Goal: Task Accomplishment & Management: Complete application form

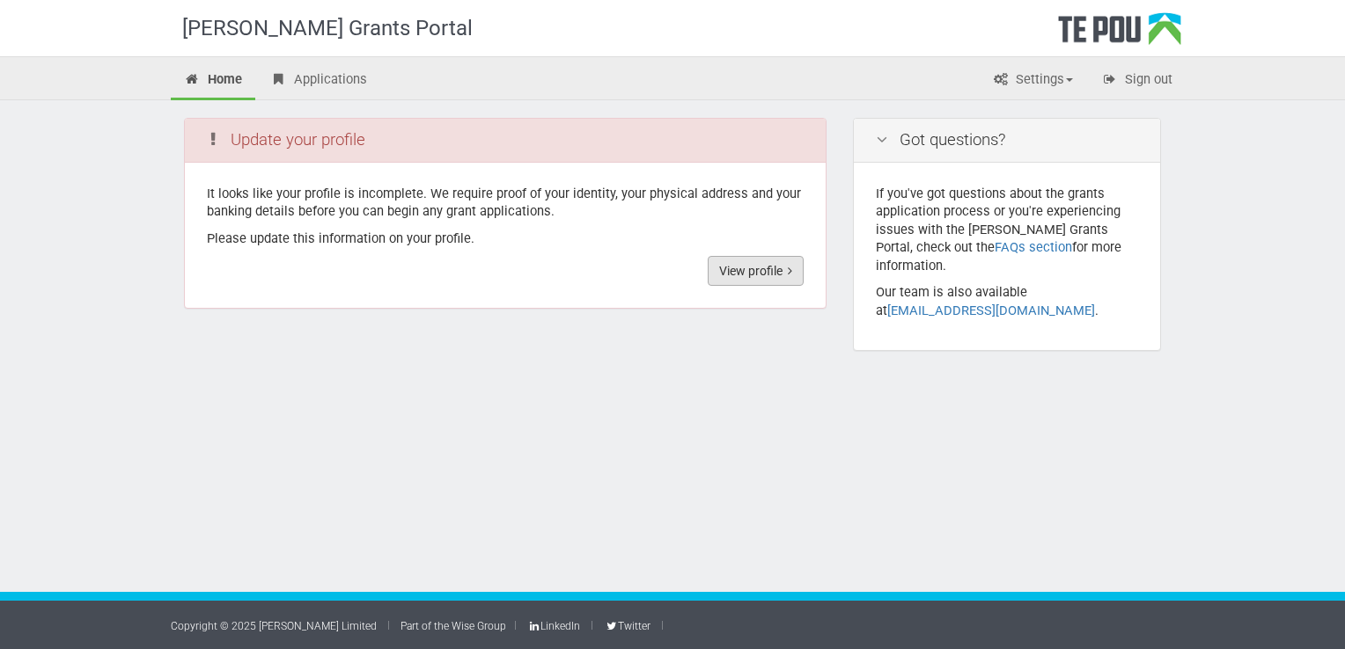
click at [737, 265] on link "View profile" at bounding box center [756, 271] width 96 height 30
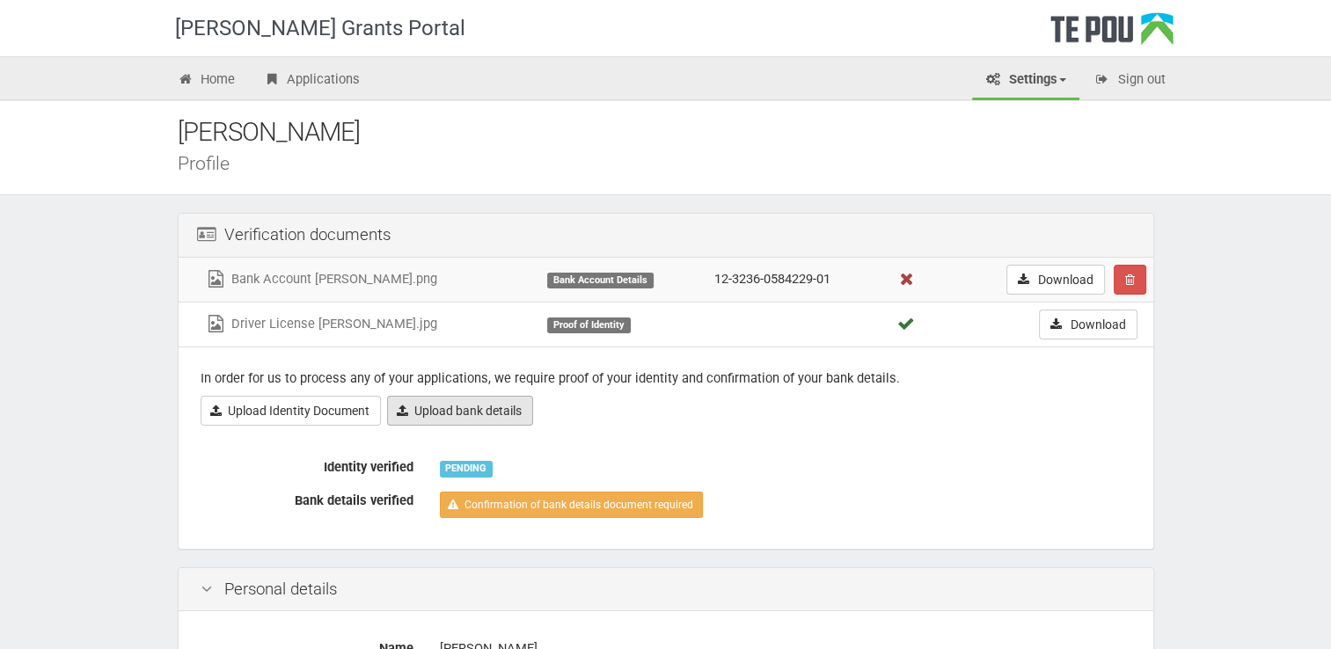
click at [491, 407] on link "Upload bank details" at bounding box center [460, 411] width 146 height 30
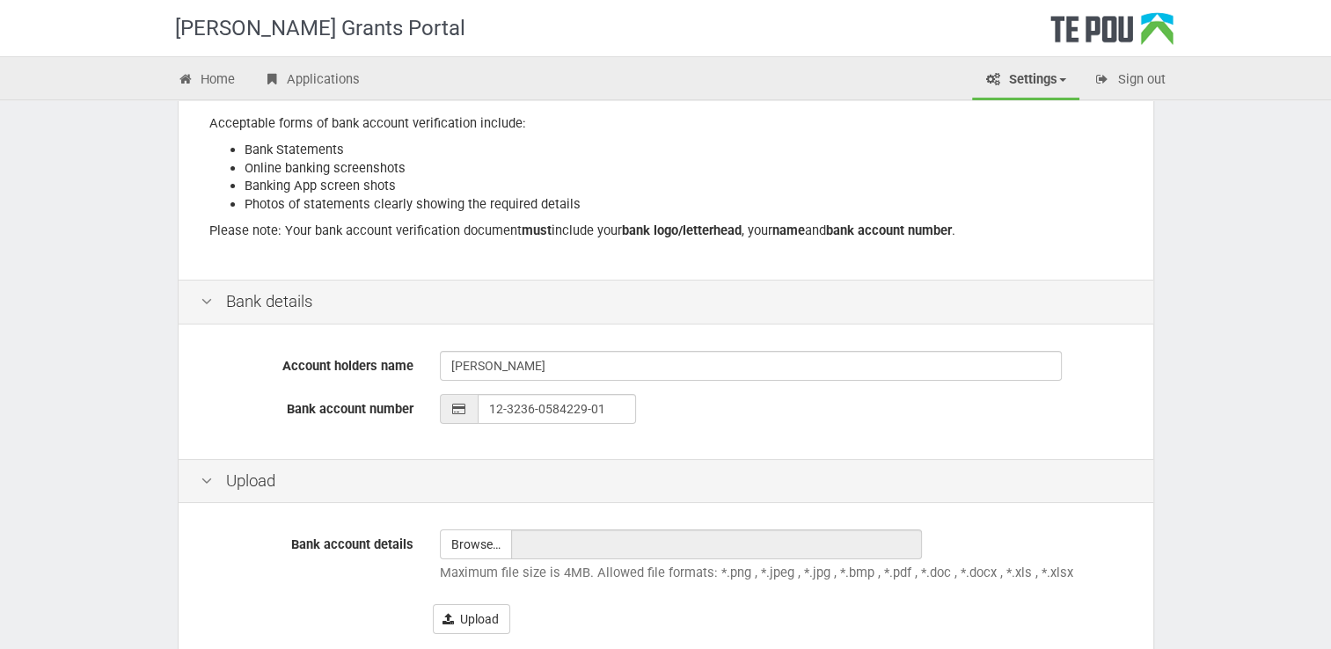
scroll to position [352, 0]
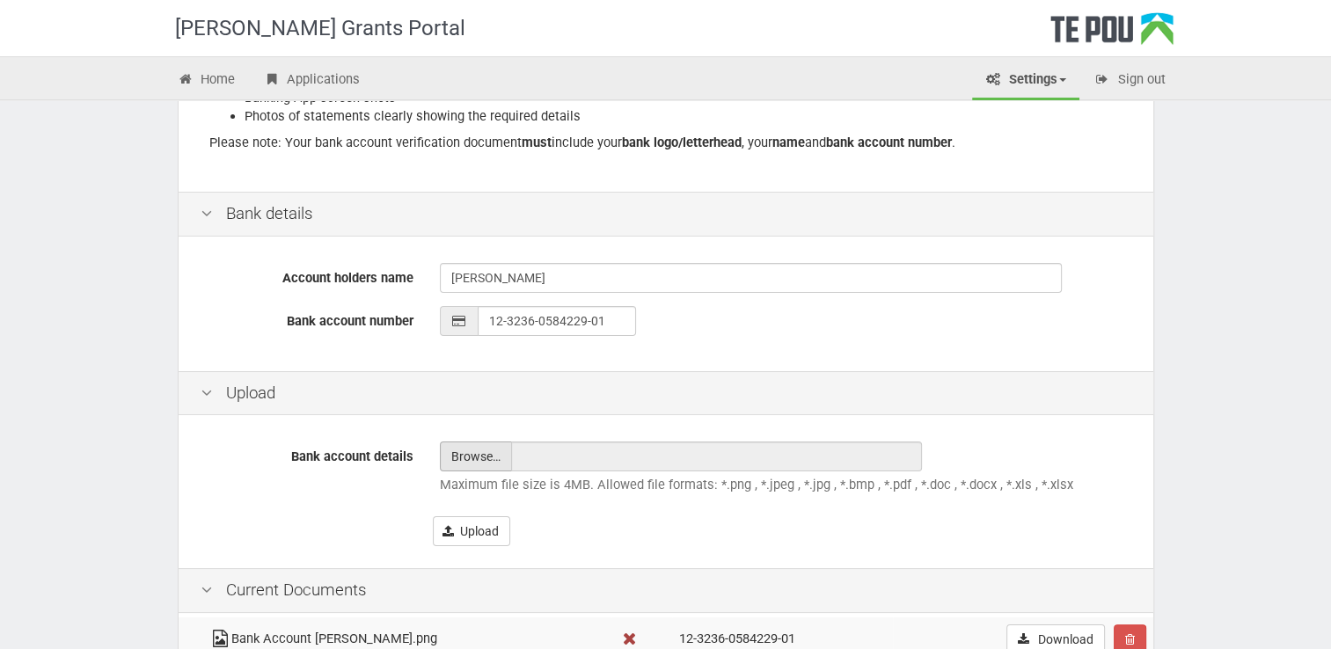
click at [461, 459] on input "file" at bounding box center [476, 457] width 70 height 28
type input "C:\fakepath\Bank account.png"
type input "Bank account.png"
click at [433, 530] on button "Upload" at bounding box center [471, 532] width 77 height 30
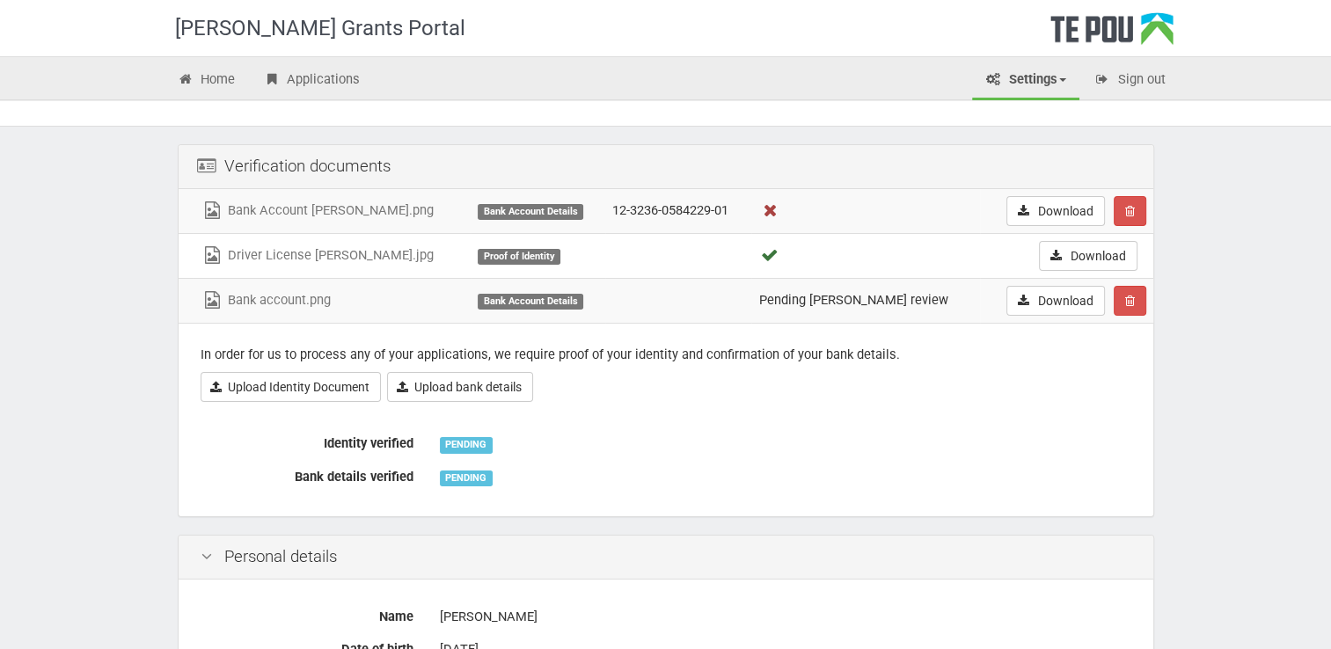
scroll to position [88, 0]
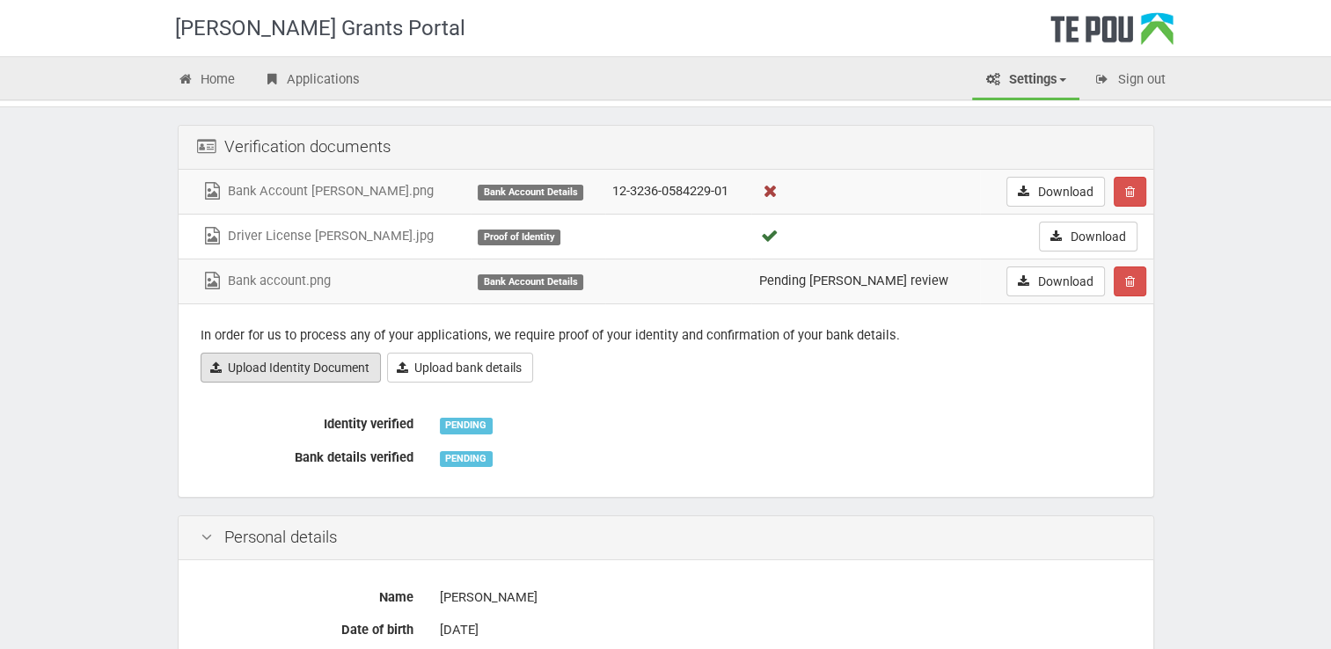
click at [299, 367] on link "Upload Identity Document" at bounding box center [291, 368] width 180 height 30
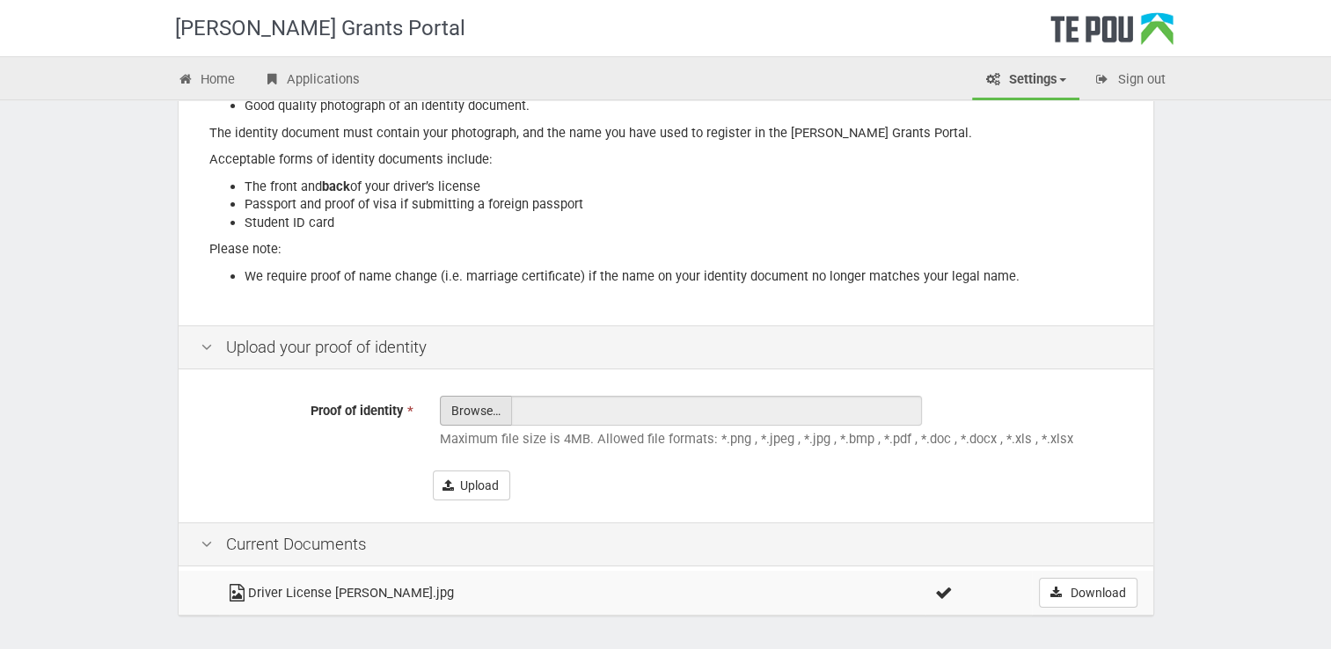
scroll to position [264, 0]
click at [480, 408] on input "Proof of identity *" at bounding box center [476, 459] width 70 height 126
type input "C:\fakepath\Drivers Licence.pdf"
type input "Drivers Licence.pdf"
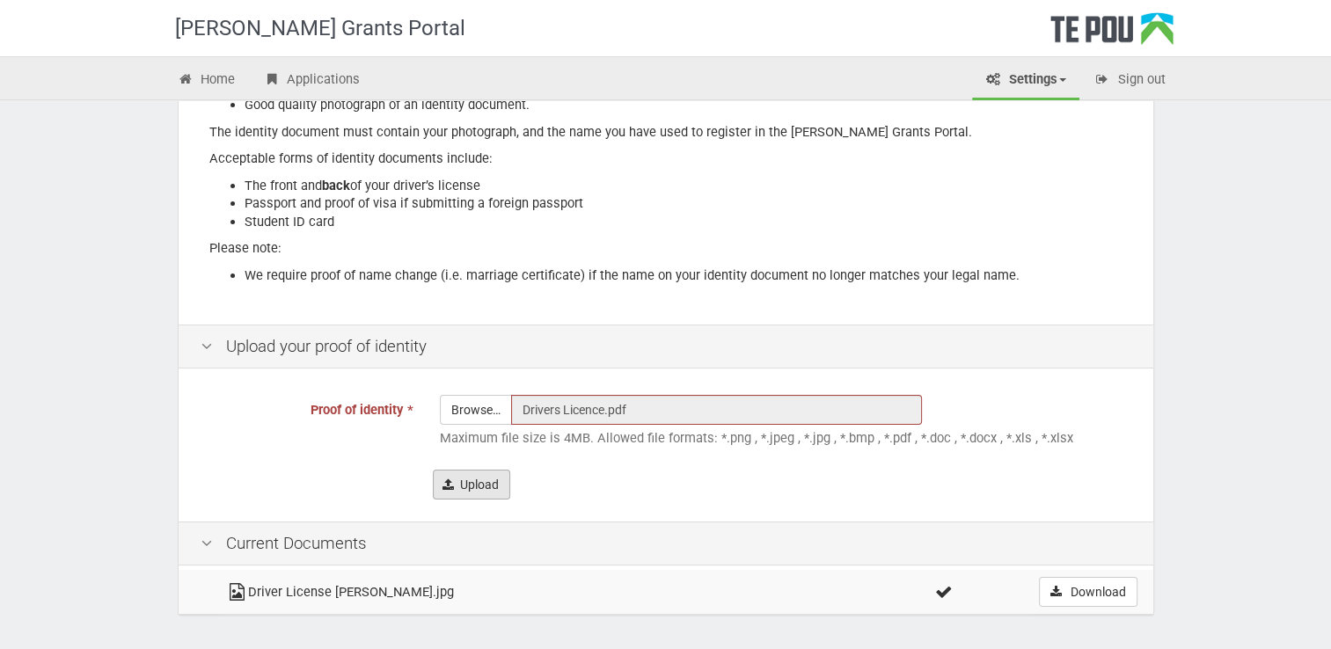
click at [485, 480] on button "Upload" at bounding box center [471, 485] width 77 height 30
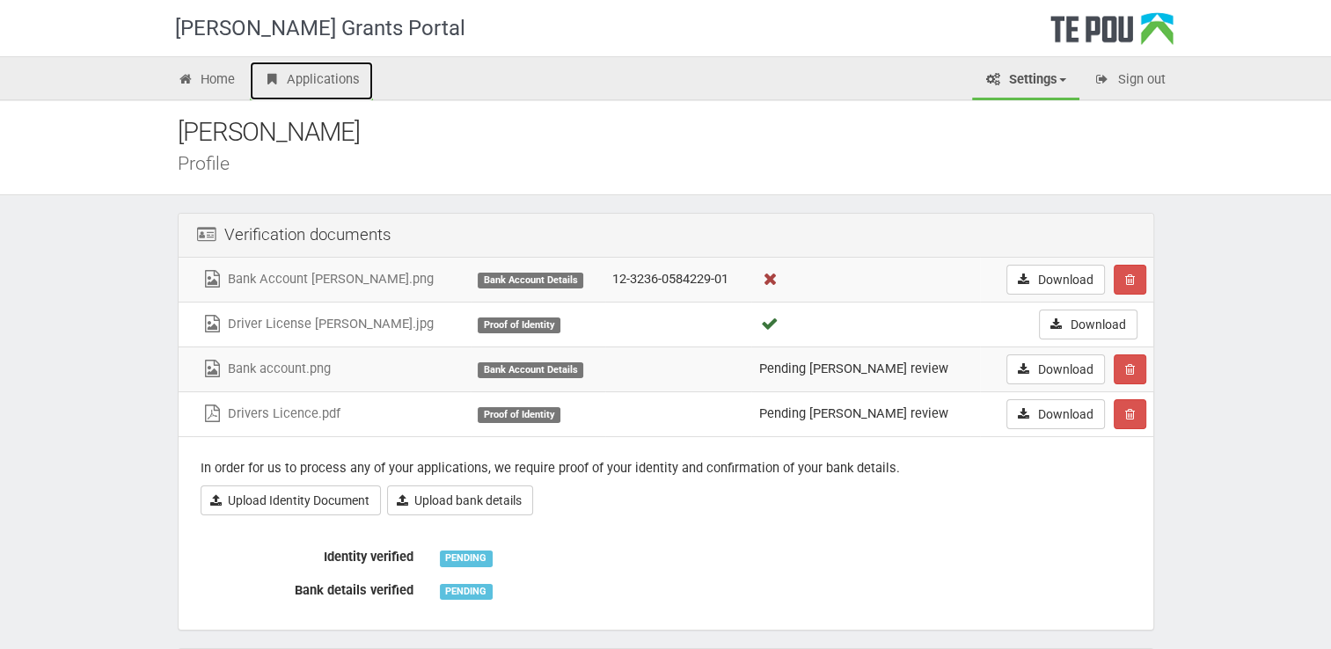
click at [318, 80] on link "Applications" at bounding box center [311, 81] width 123 height 39
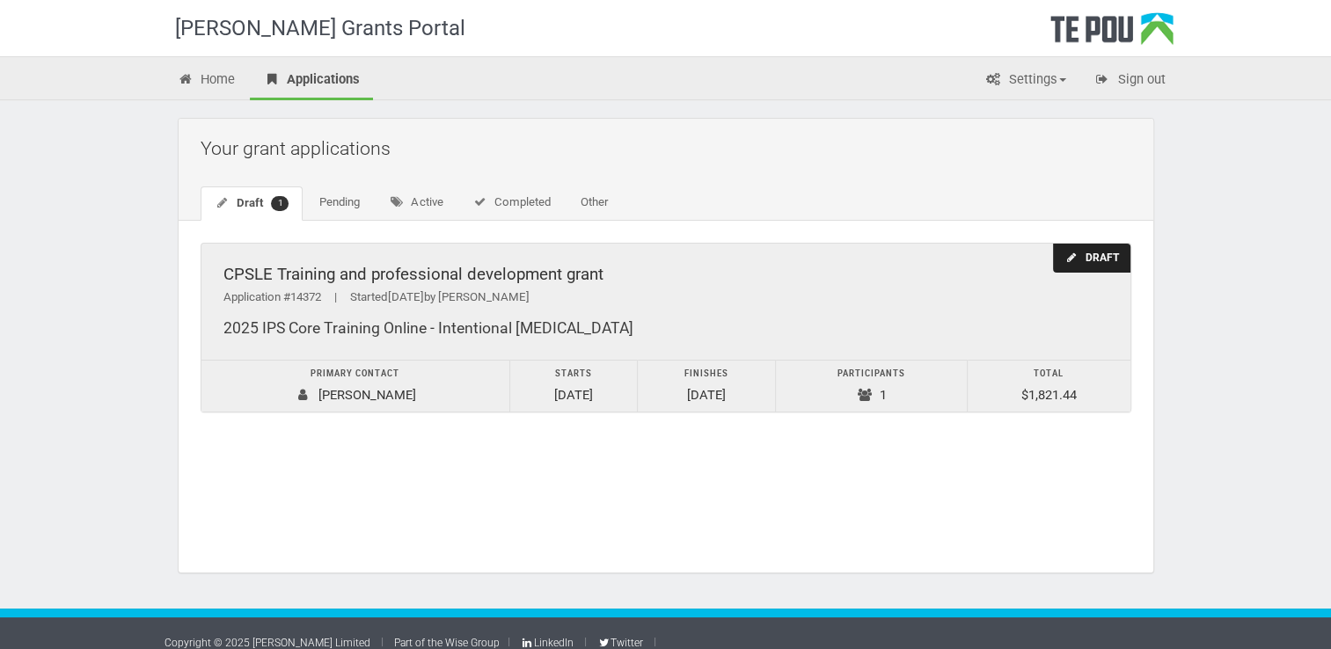
click at [334, 386] on td "Primary contact [PERSON_NAME]" at bounding box center [356, 386] width 309 height 52
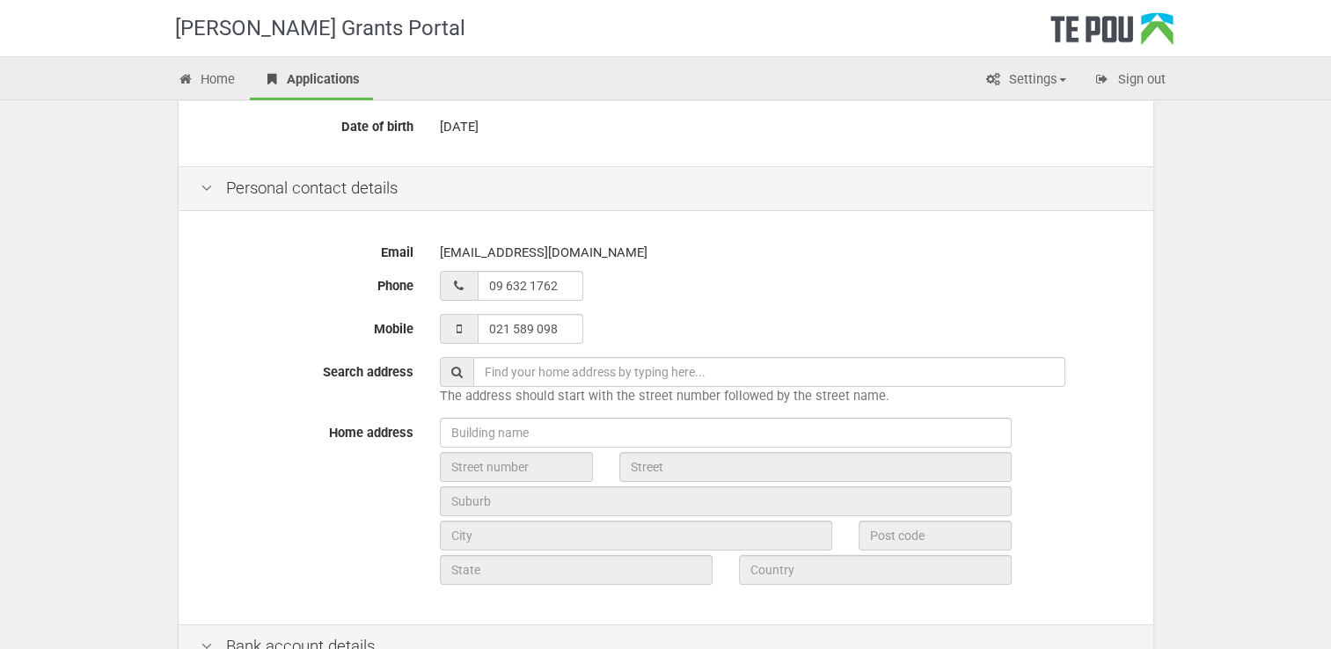
scroll to position [176, 0]
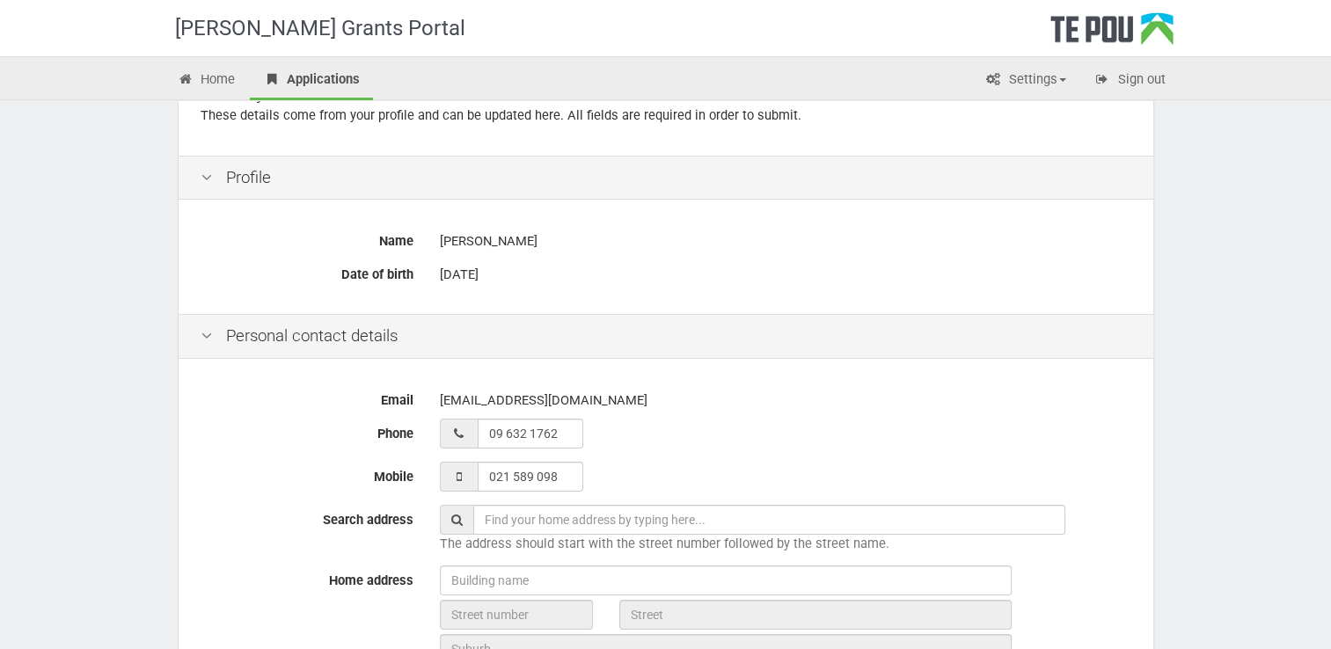
click at [531, 519] on input "text" at bounding box center [769, 520] width 592 height 30
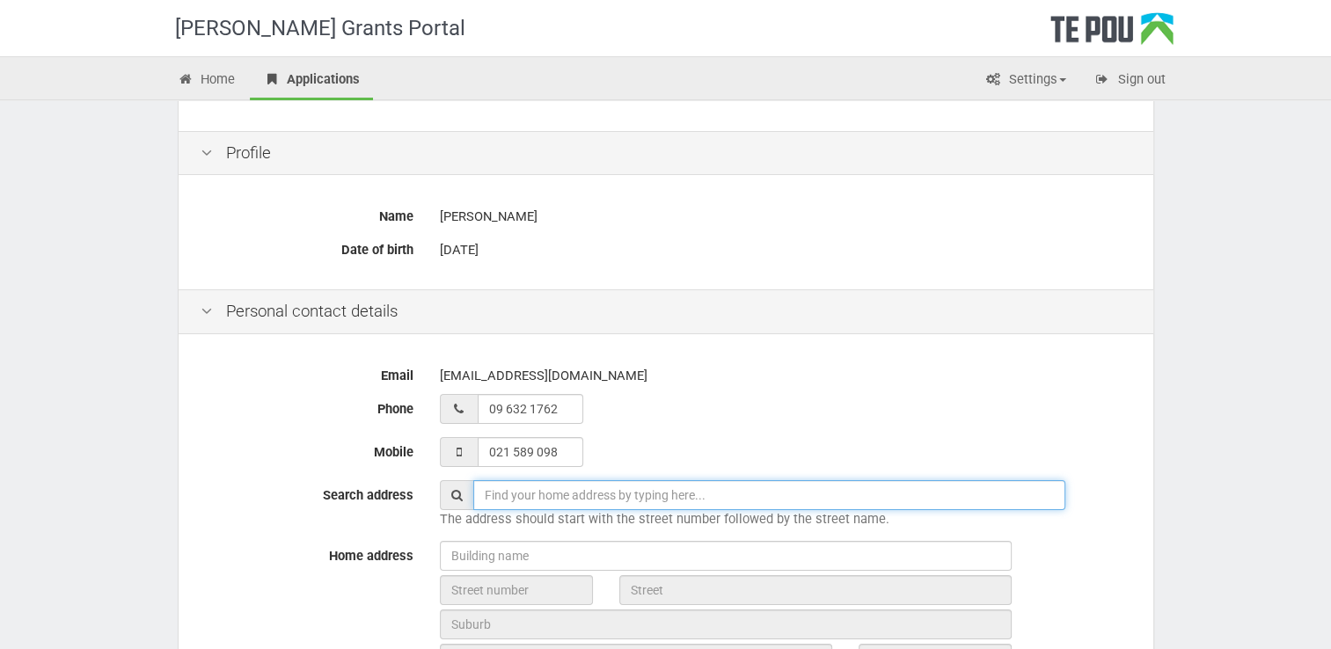
scroll to position [0, 0]
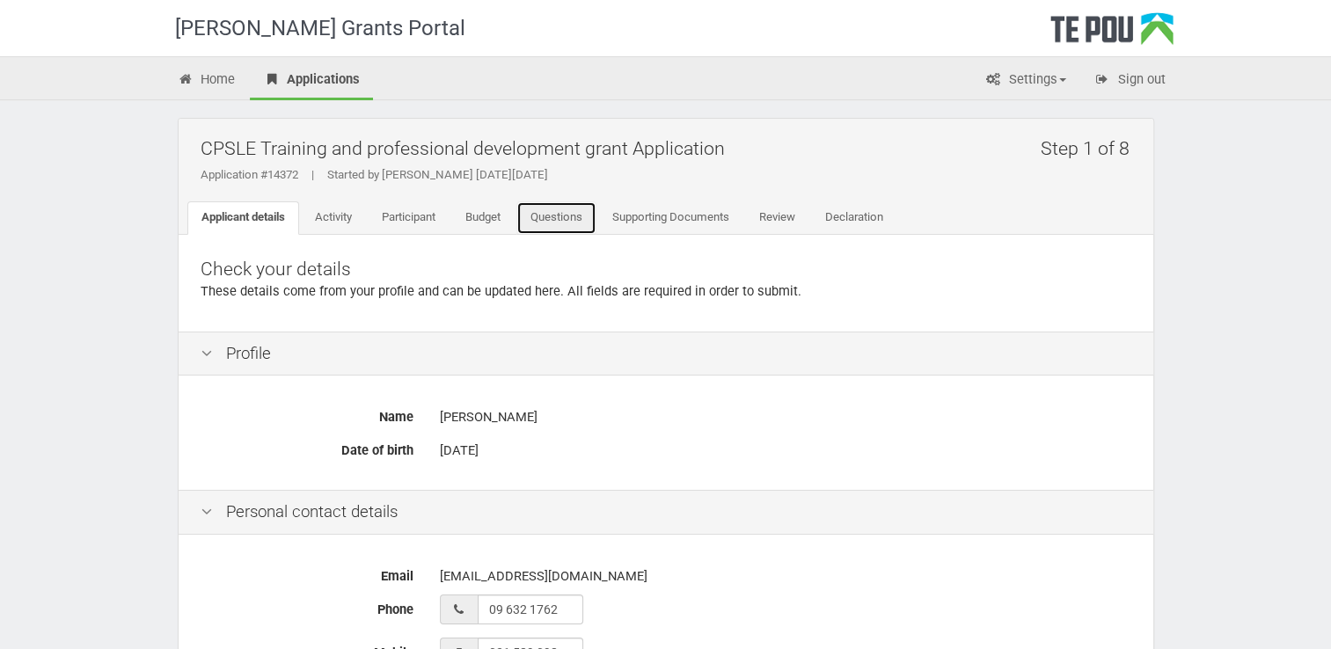
click at [568, 215] on link "Questions" at bounding box center [557, 218] width 80 height 33
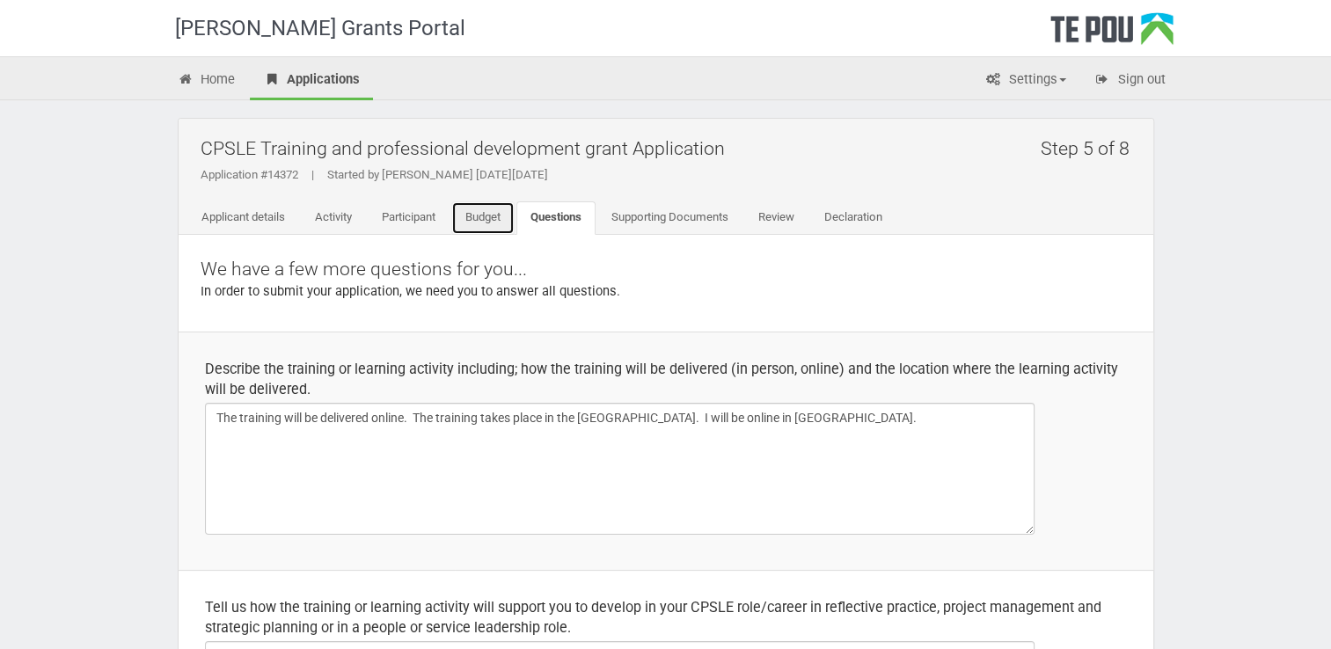
drag, startPoint x: 488, startPoint y: 209, endPoint x: 479, endPoint y: 225, distance: 19.3
click at [488, 209] on link "Budget" at bounding box center [482, 218] width 63 height 33
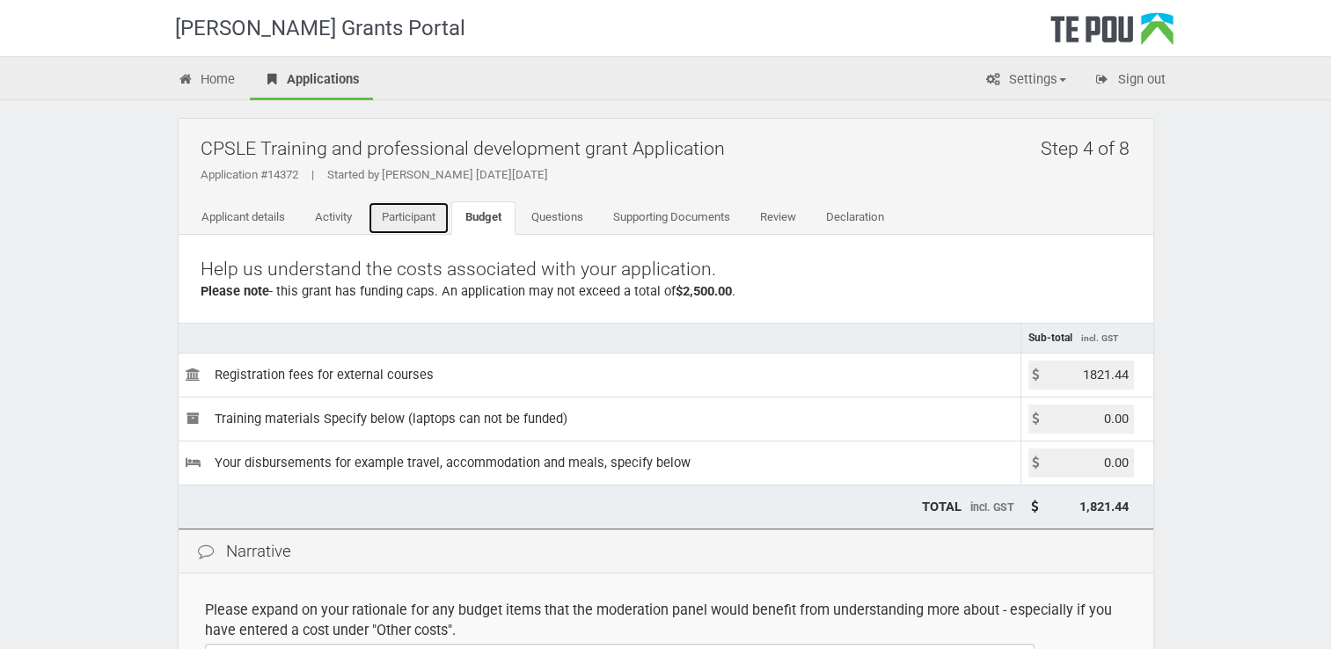
click at [439, 216] on link "Participant" at bounding box center [409, 218] width 82 height 33
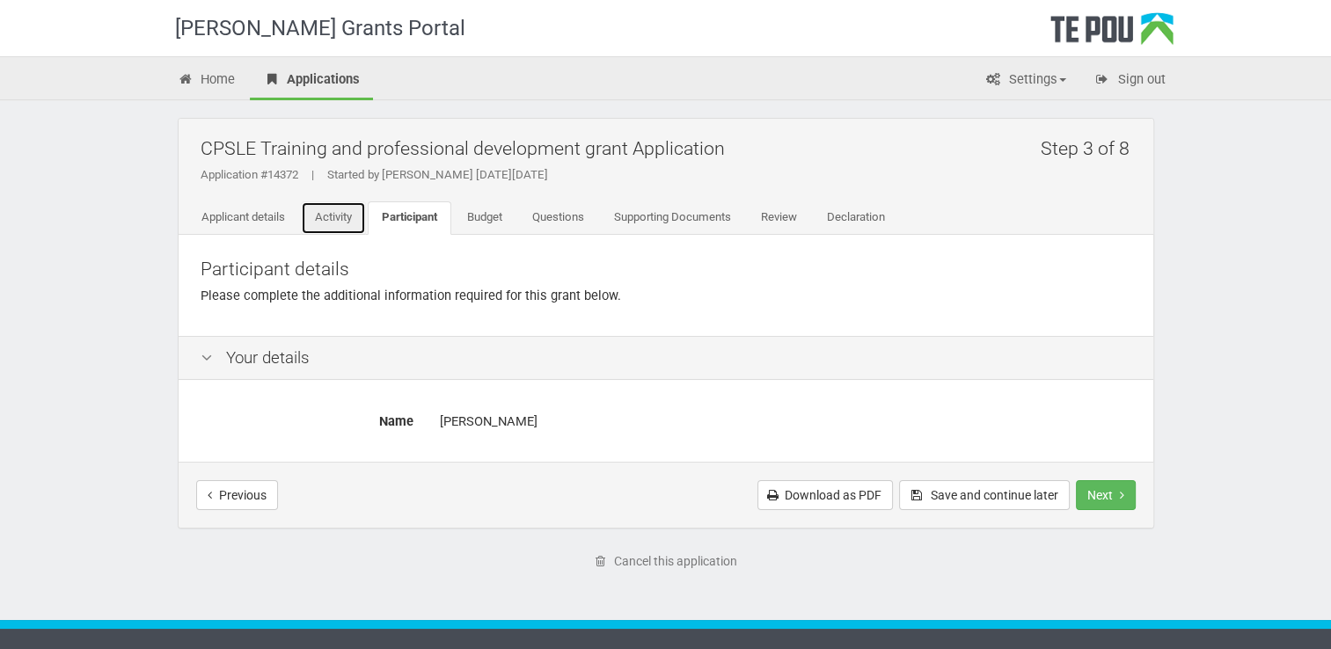
click at [346, 220] on link "Activity" at bounding box center [333, 218] width 65 height 33
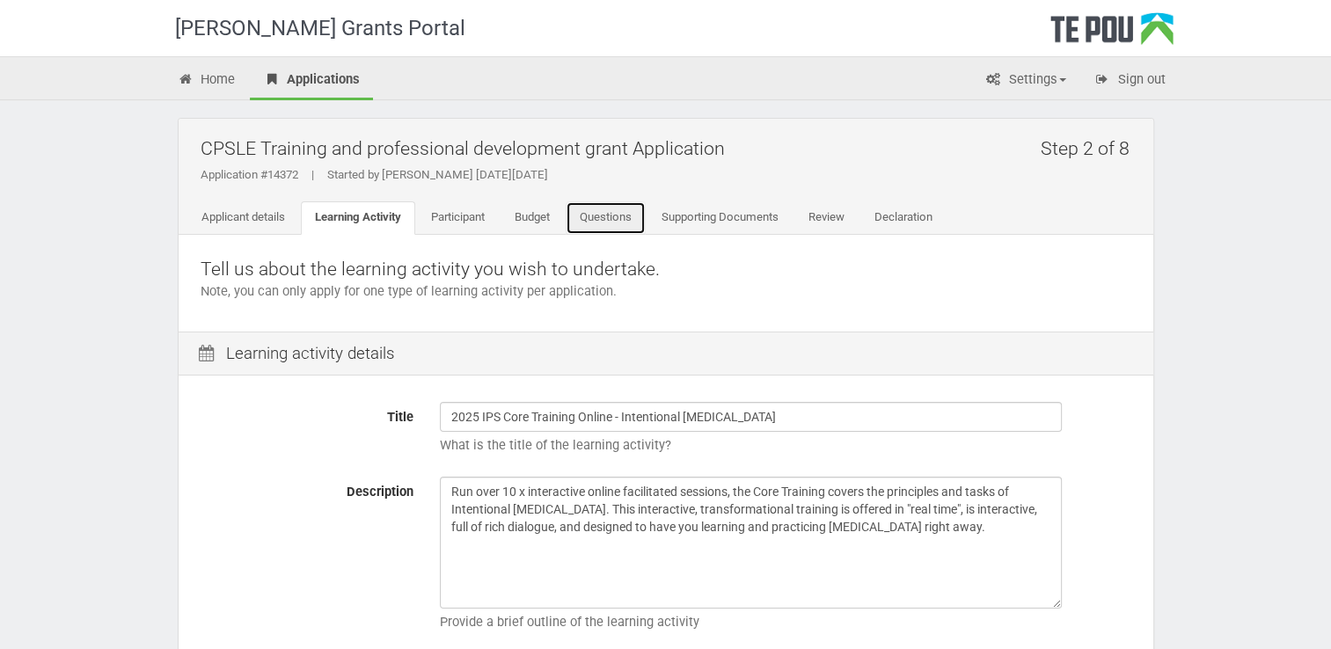
click at [619, 218] on link "Questions" at bounding box center [606, 218] width 80 height 33
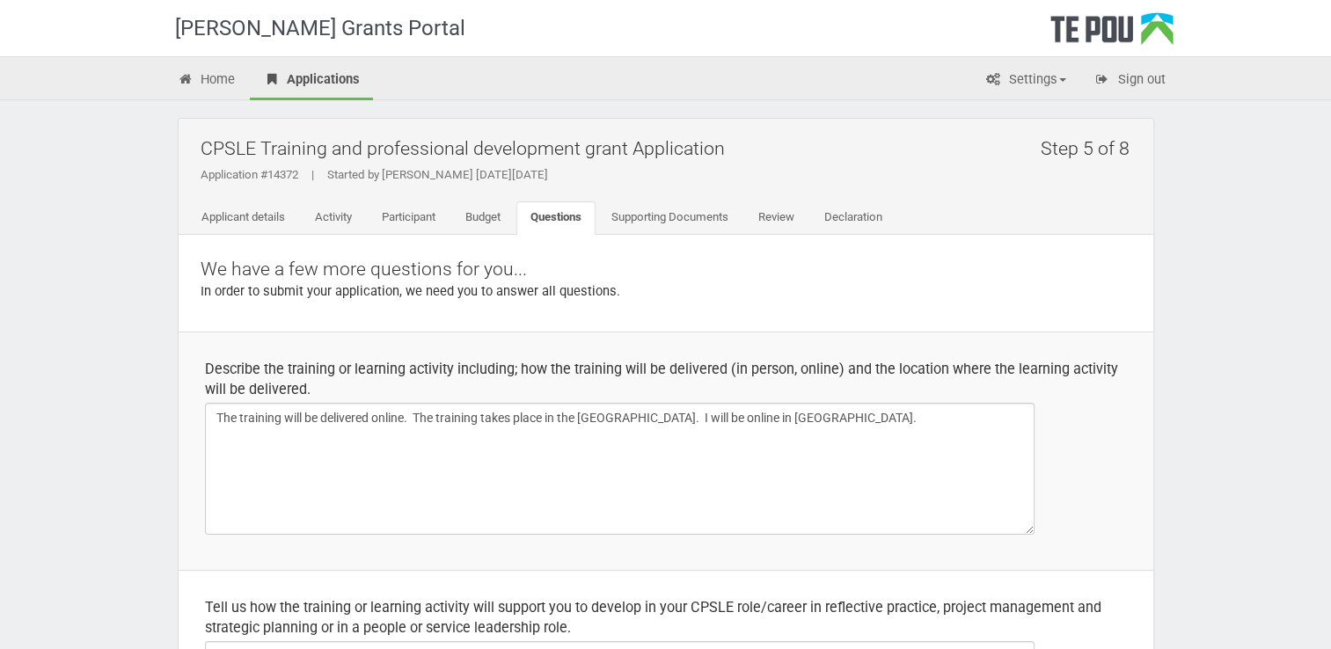
click at [701, 235] on div "We have a few more questions for you... In order to submit your application, we…" at bounding box center [666, 283] width 975 height 97
click at [683, 209] on link "Supporting Documents" at bounding box center [670, 218] width 145 height 33
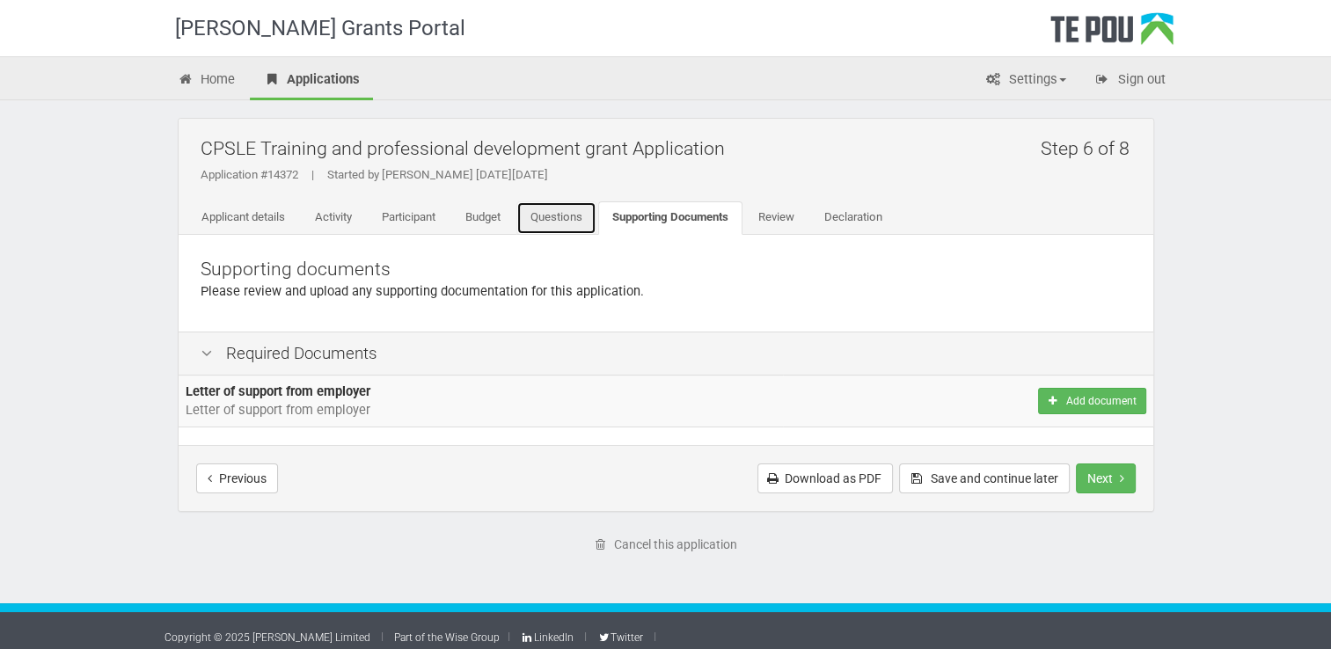
click at [573, 222] on link "Questions" at bounding box center [557, 218] width 80 height 33
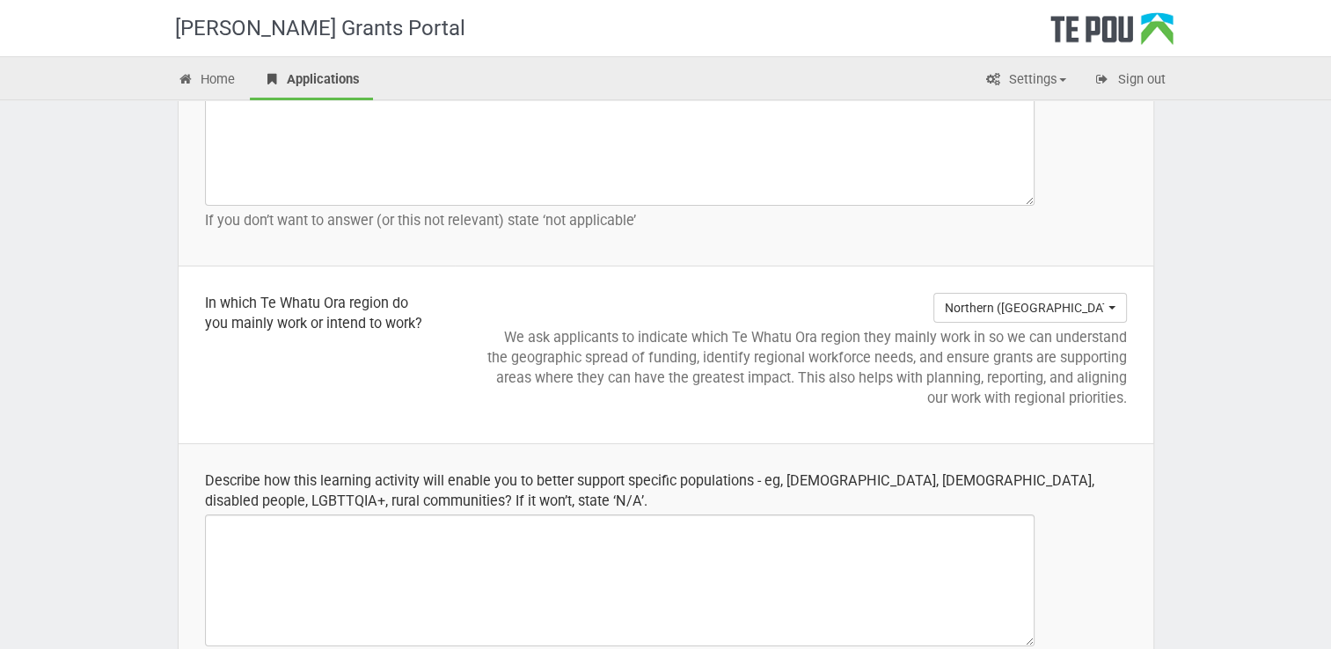
scroll to position [2112, 0]
click at [1111, 306] on button "Northern (Northland, Auckland, Waitematā and Counties Manukau)" at bounding box center [1031, 306] width 194 height 30
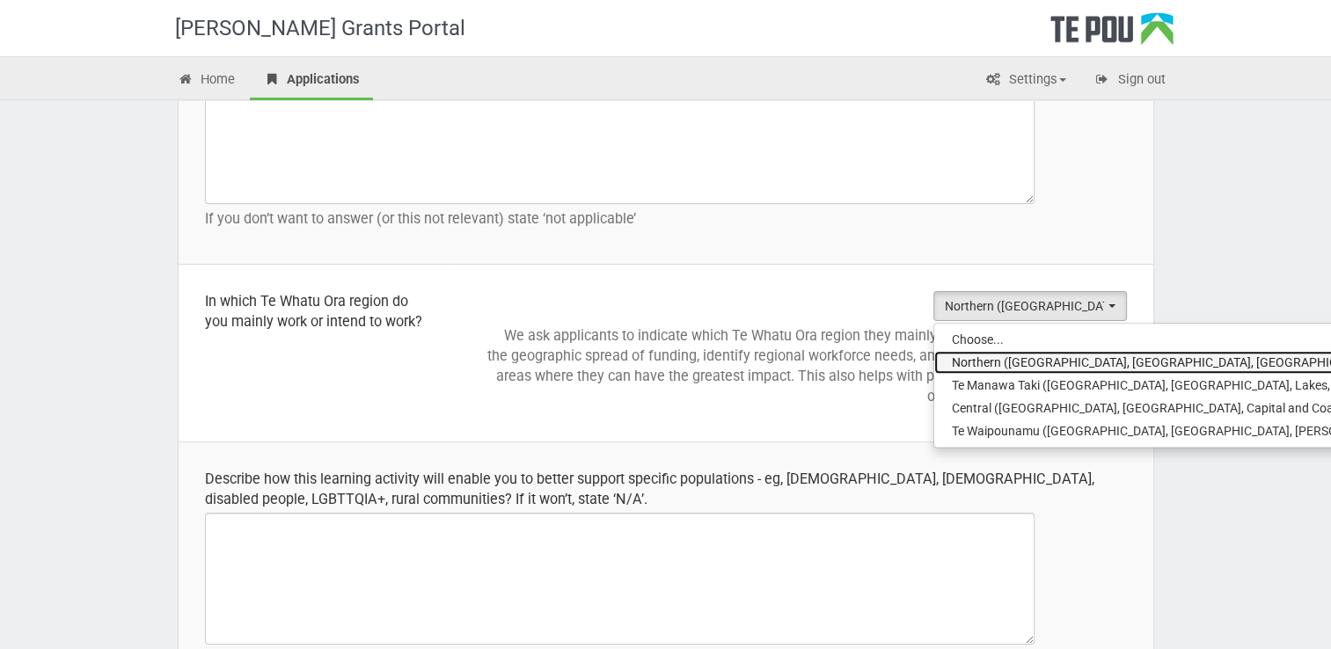
click at [1083, 358] on span "Northern (Northland, Auckland, Waitematā and Counties Manukau)" at bounding box center [1264, 363] width 624 height 18
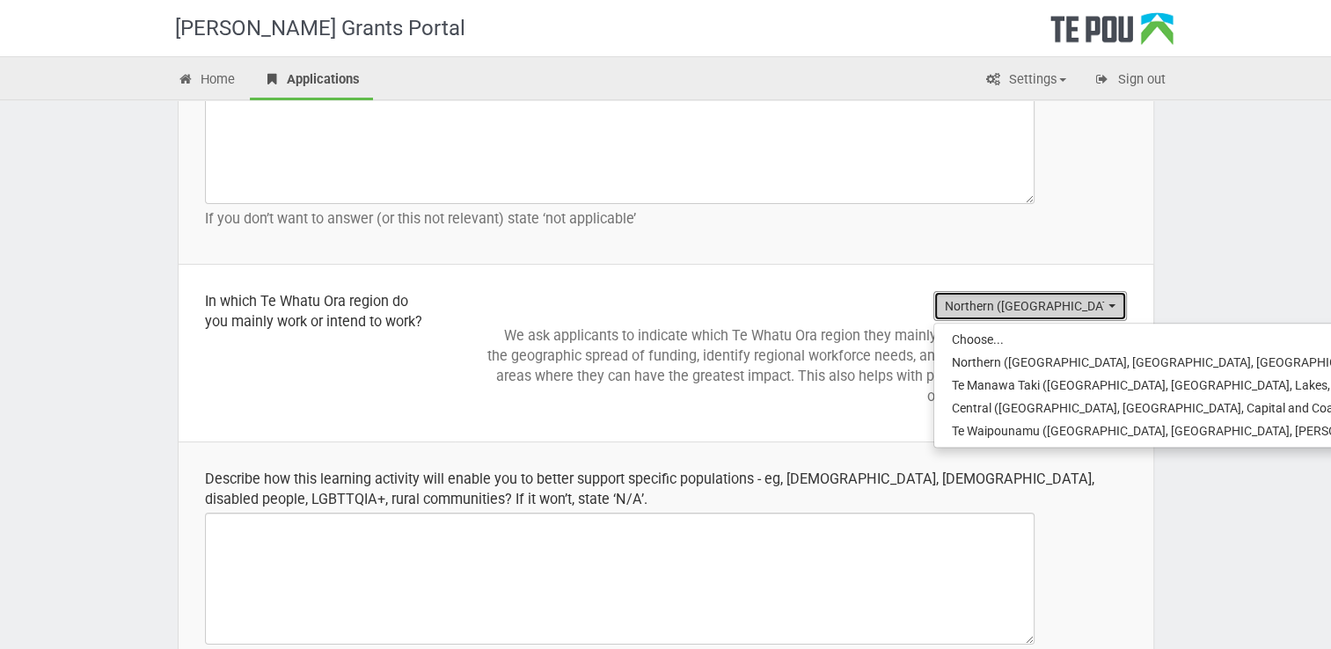
select select "Northern (Northland, Auckland, Waitematā and Counties Manukau)"
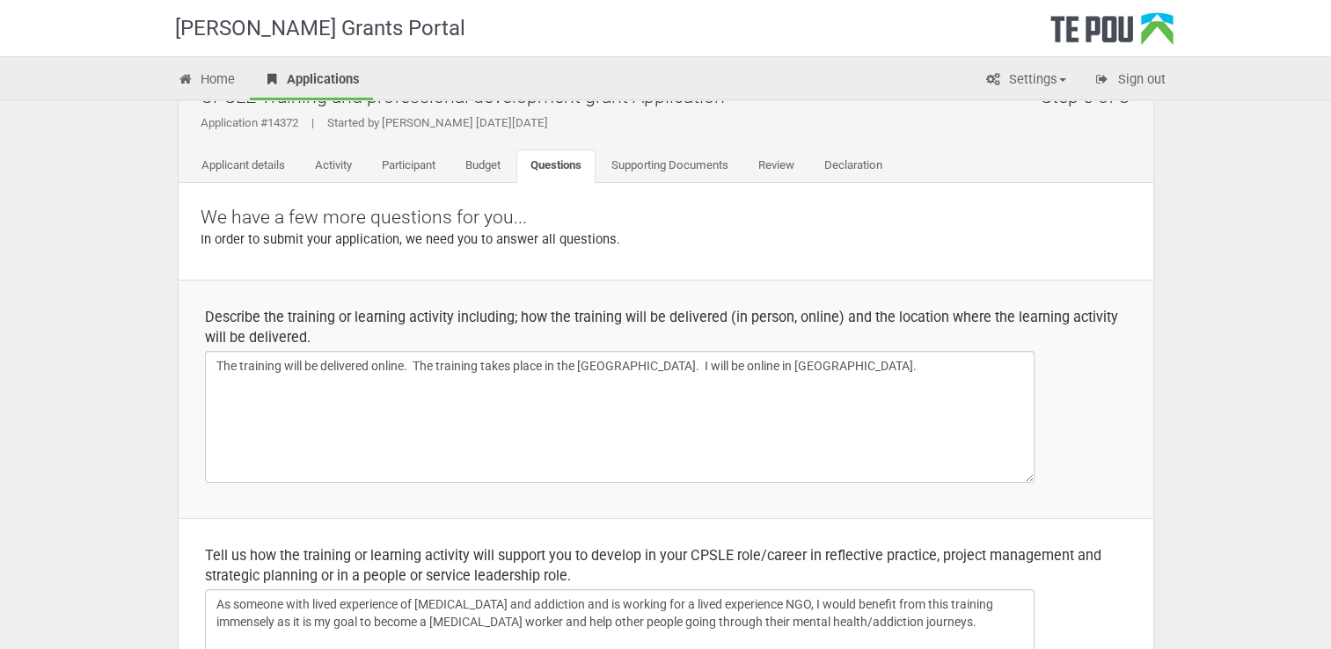
scroll to position [0, 0]
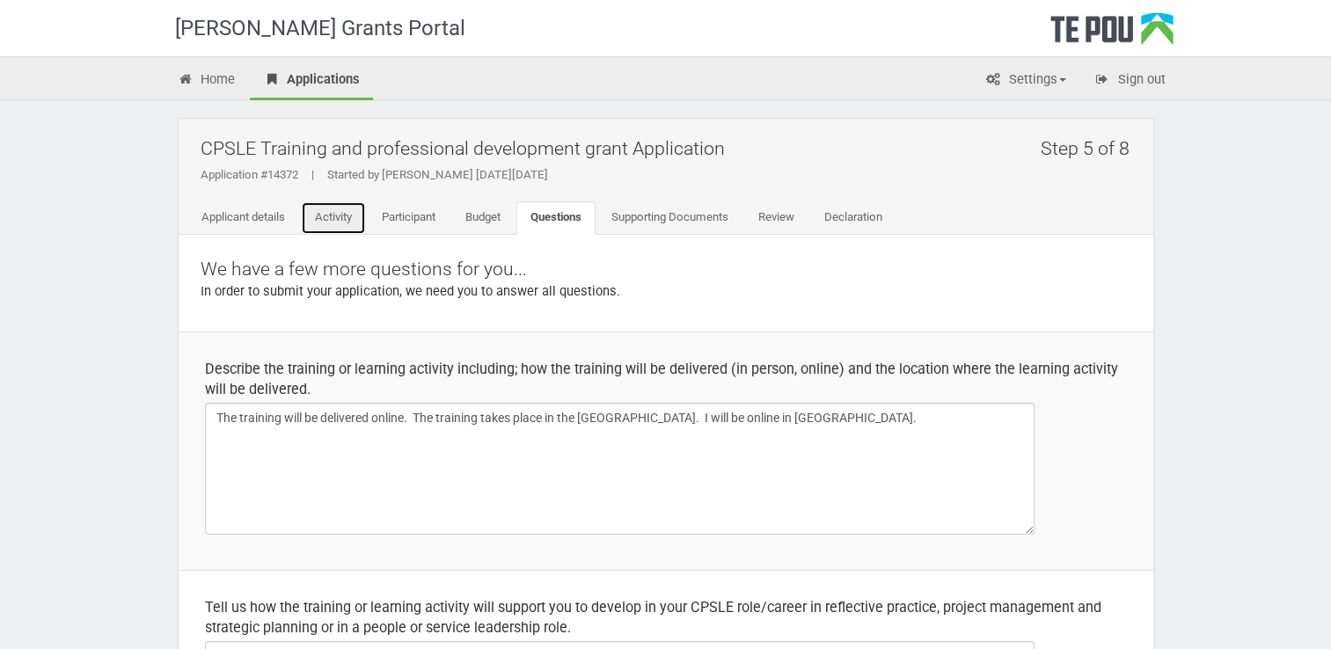
click at [319, 217] on link "Activity" at bounding box center [333, 218] width 65 height 33
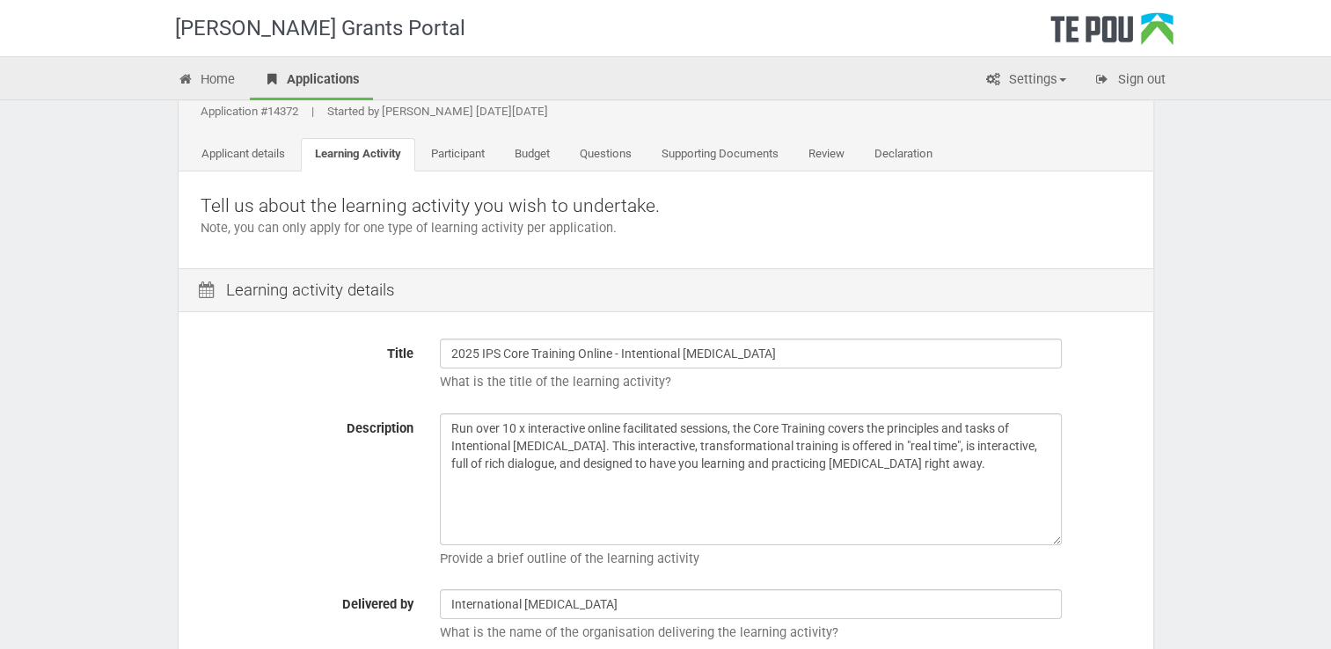
scroll to position [264, 0]
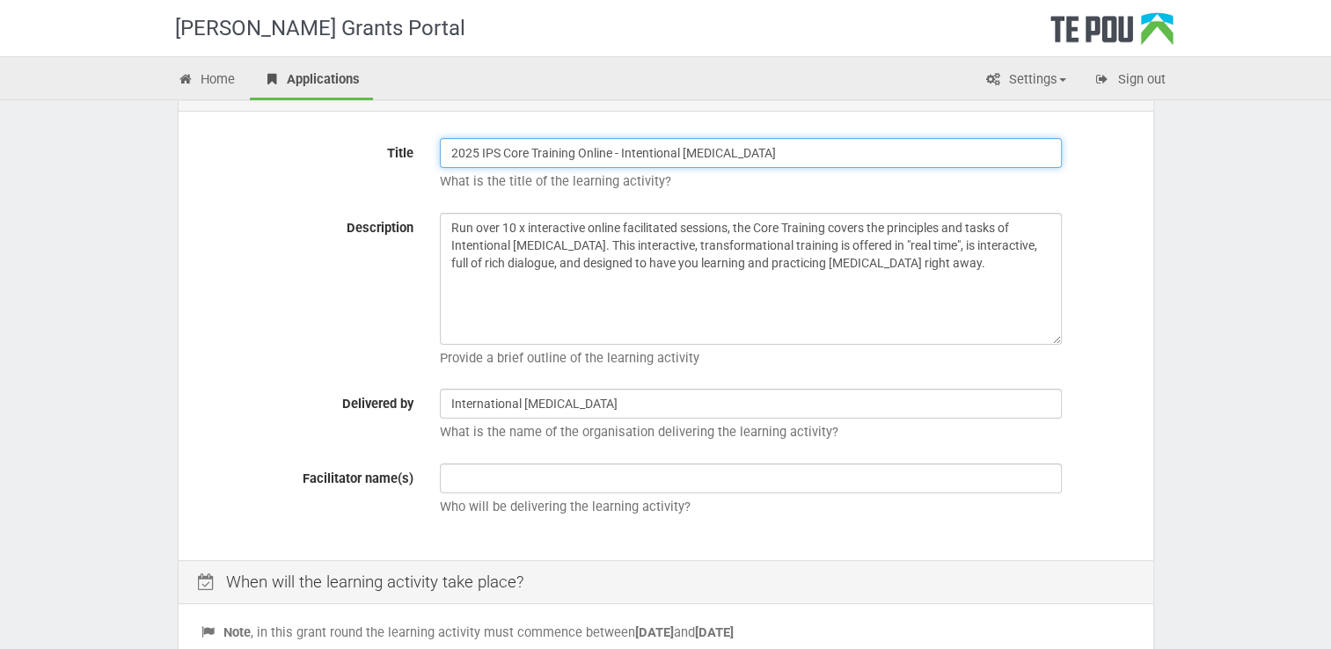
drag, startPoint x: 666, startPoint y: 158, endPoint x: 229, endPoint y: 156, distance: 437.4
click at [227, 158] on div "Title 2025 IPS Core Training Online - Intentional Peer Support What is the titl…" at bounding box center [665, 169] width 957 height 62
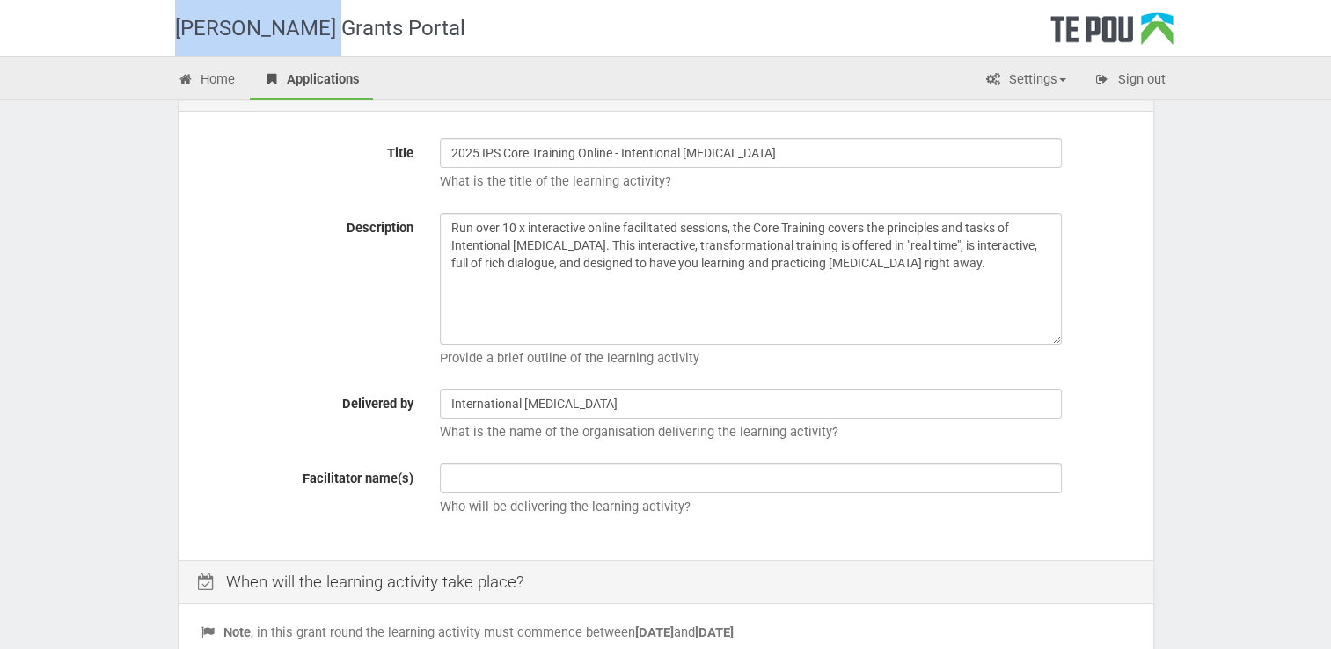
drag, startPoint x: 311, startPoint y: 27, endPoint x: 173, endPoint y: 27, distance: 137.3
click at [173, 27] on div "[PERSON_NAME] Grants Portal" at bounding box center [677, 28] width 1030 height 56
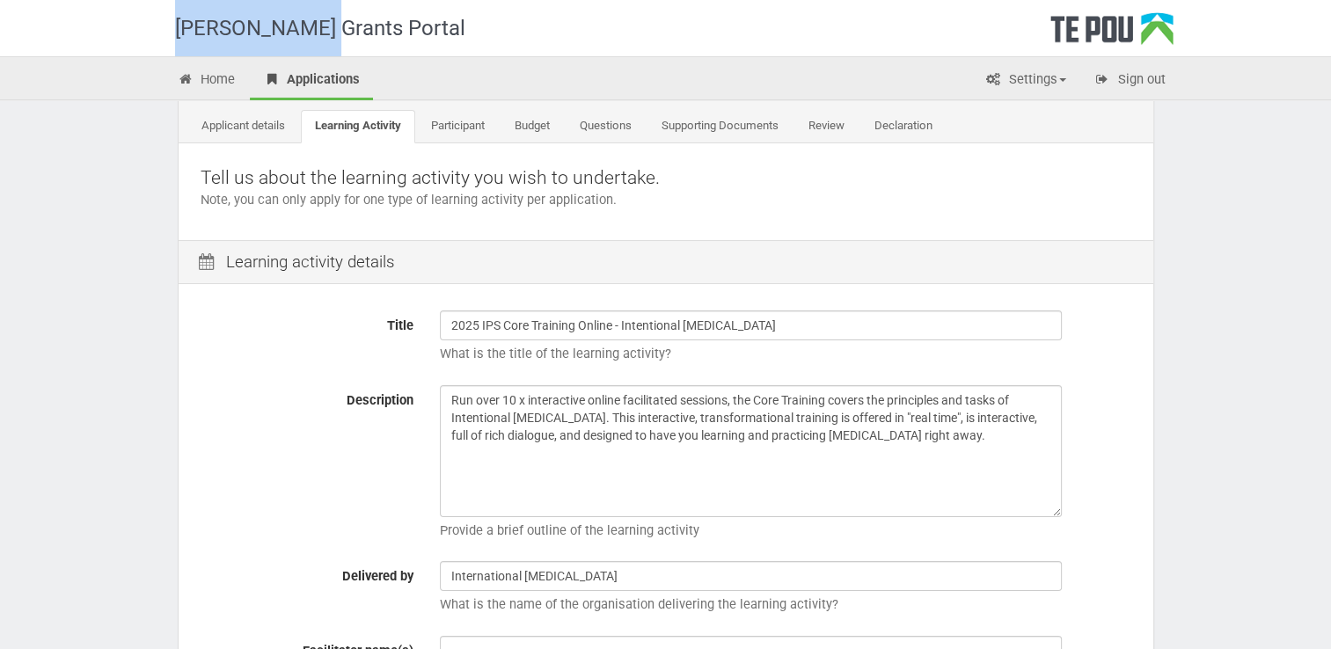
scroll to position [0, 0]
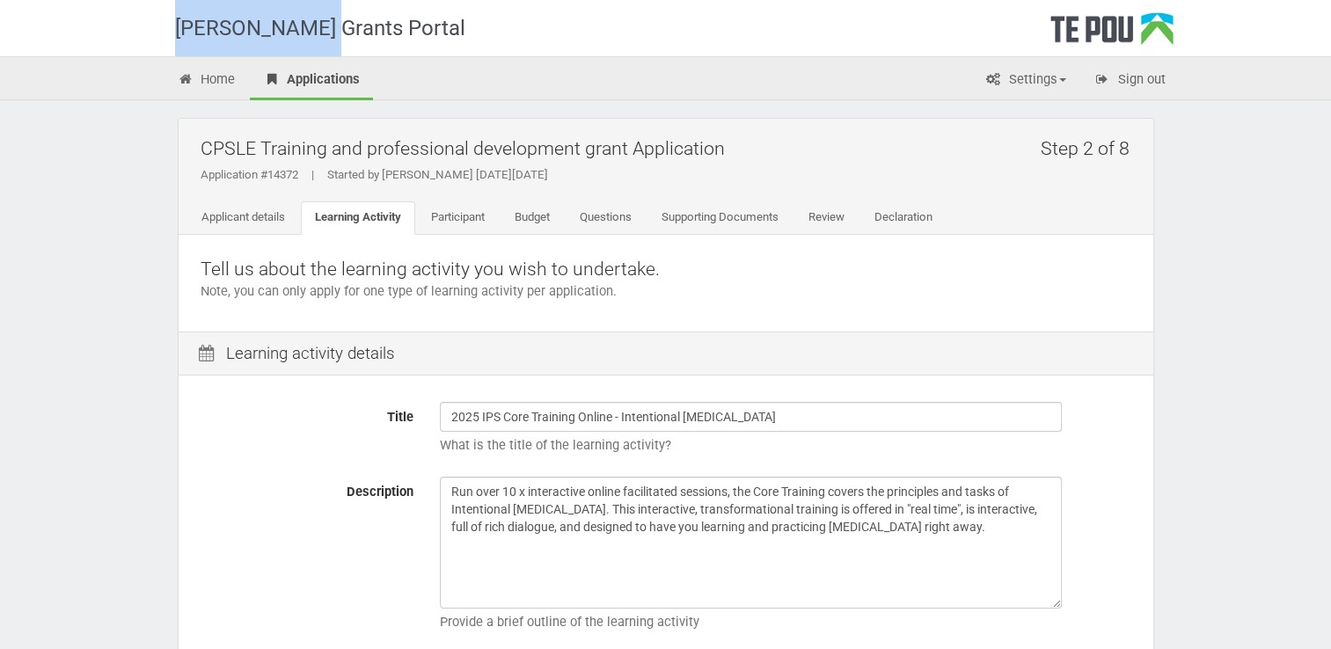
drag, startPoint x: 743, startPoint y: 150, endPoint x: 172, endPoint y: 140, distance: 570.4
copy h2 "CPSLE Training and professional development grant Application"
click at [766, 216] on link "Supporting Documents" at bounding box center [720, 218] width 145 height 33
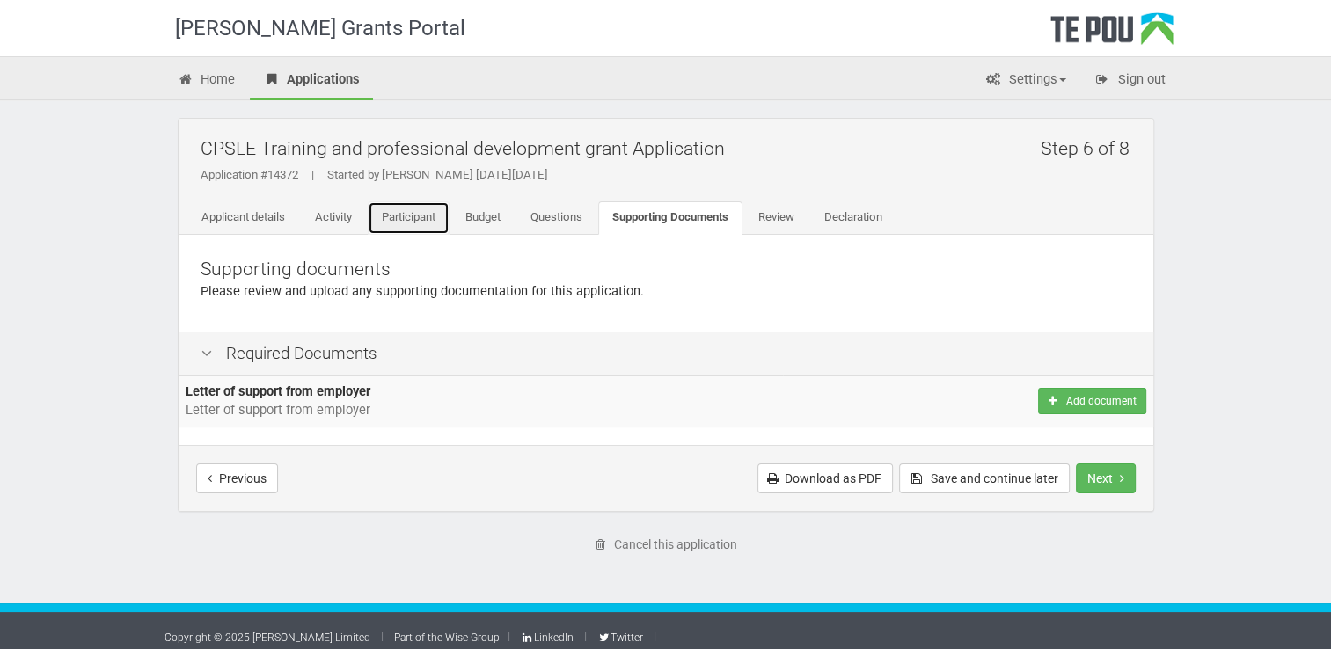
drag, startPoint x: 401, startPoint y: 210, endPoint x: 419, endPoint y: 235, distance: 30.3
click at [402, 210] on link "Participant" at bounding box center [409, 218] width 82 height 33
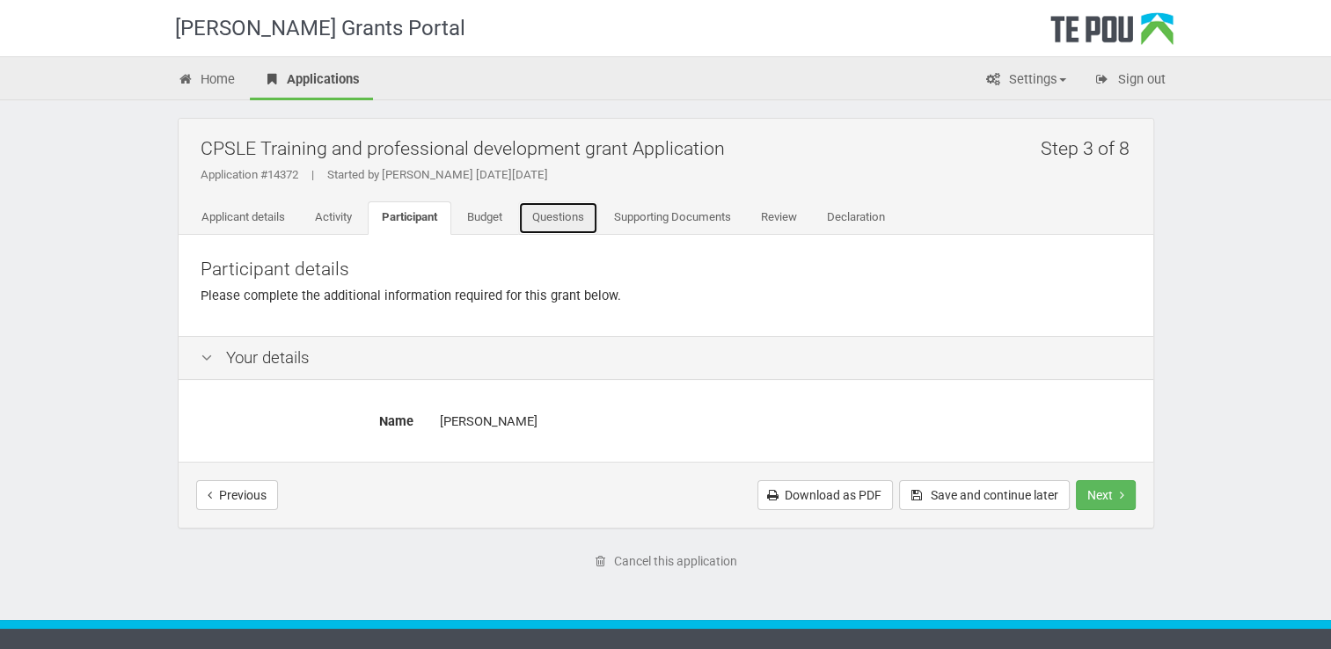
drag, startPoint x: 575, startPoint y: 219, endPoint x: 543, endPoint y: 342, distance: 127.2
click at [576, 218] on link "Questions" at bounding box center [558, 218] width 80 height 33
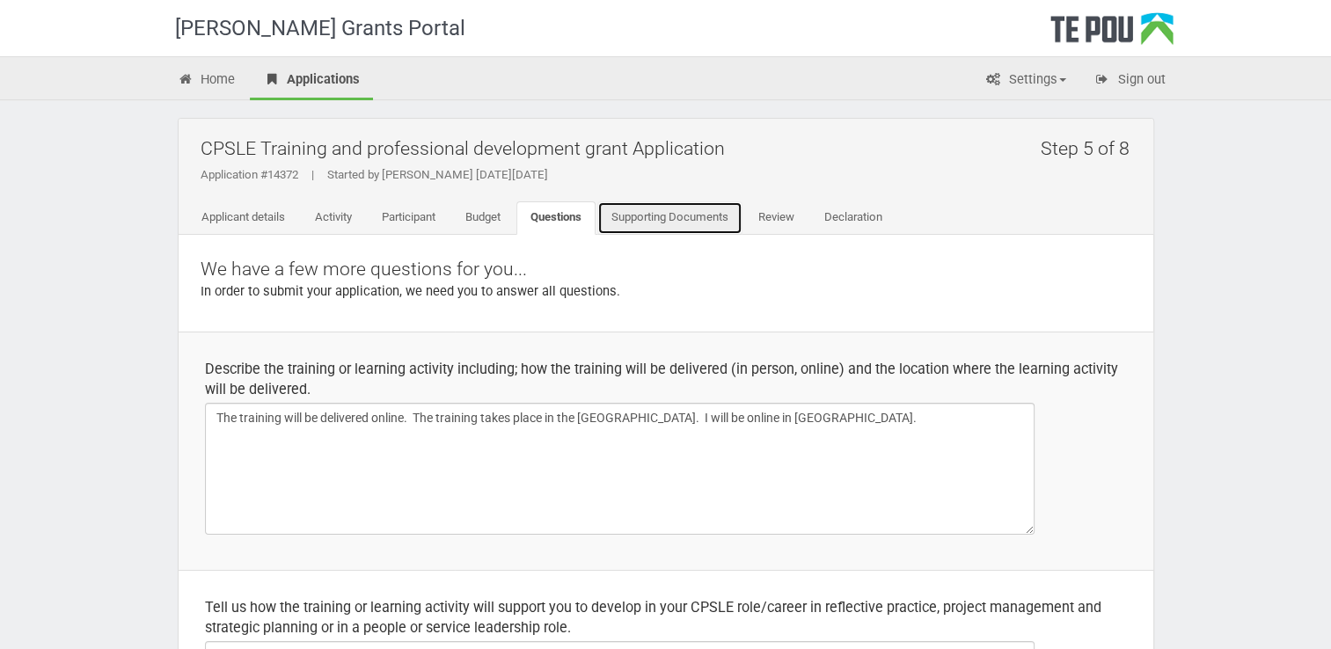
click at [664, 222] on link "Supporting Documents" at bounding box center [670, 218] width 145 height 33
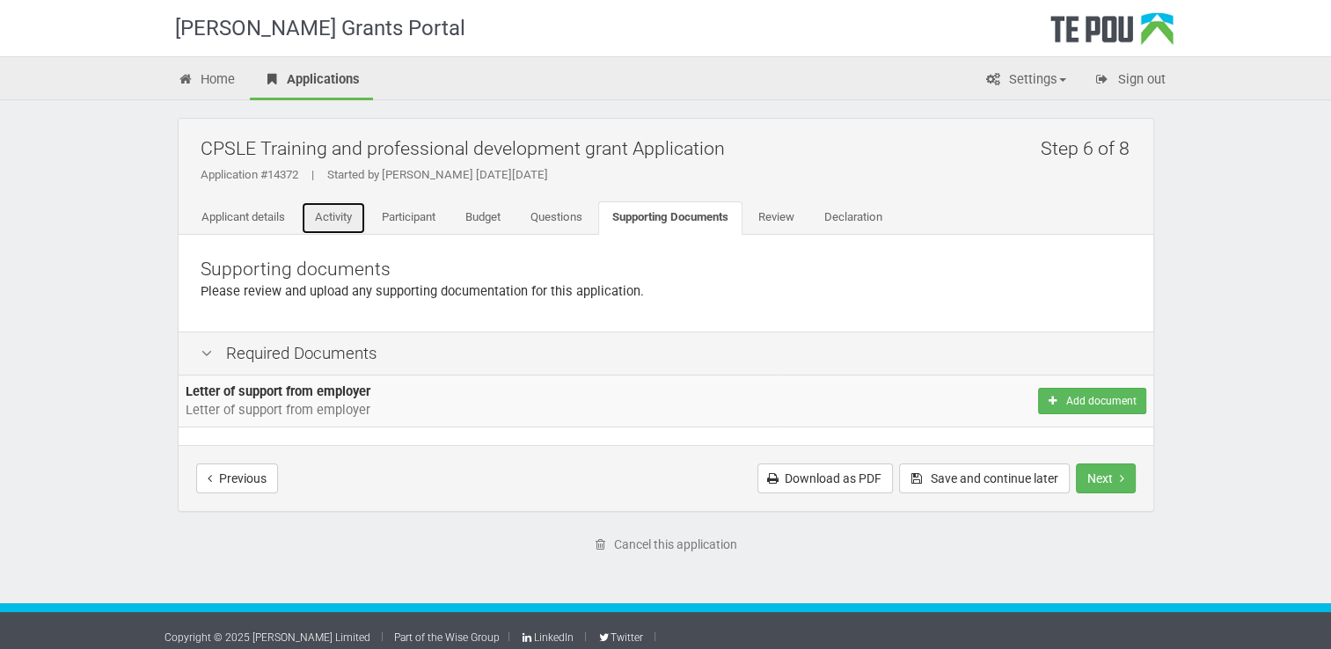
click at [338, 210] on link "Activity" at bounding box center [333, 218] width 65 height 33
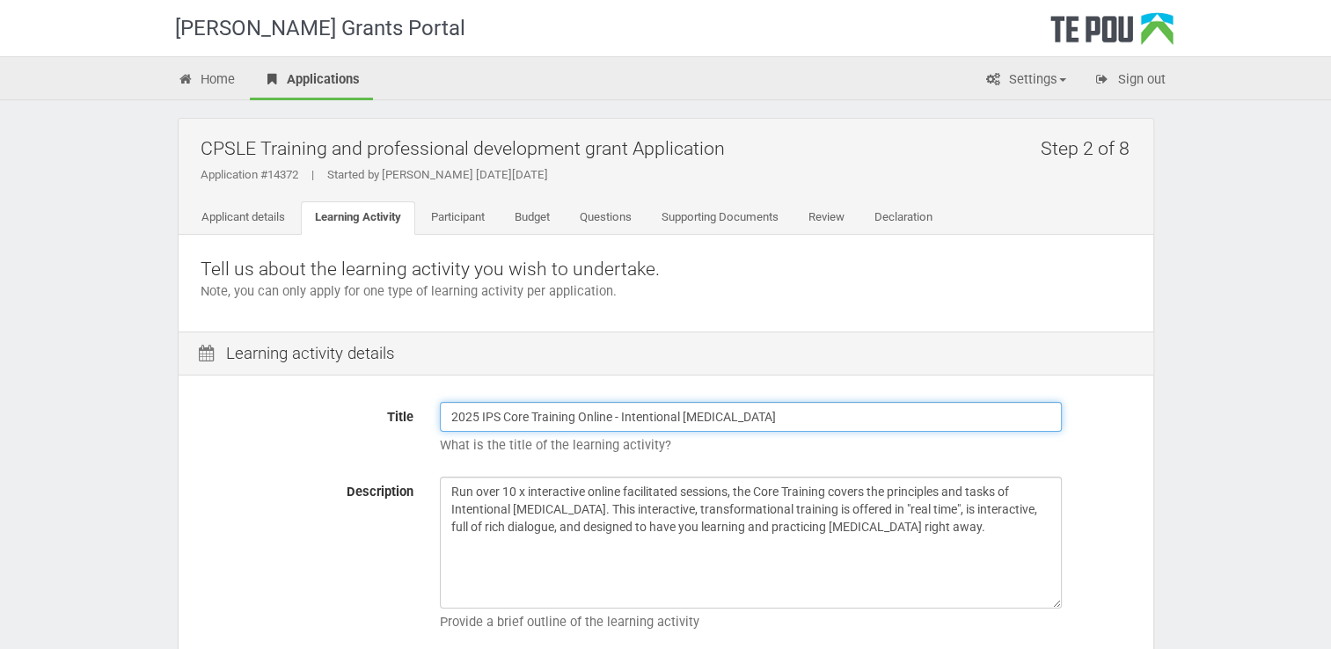
drag, startPoint x: 797, startPoint y: 410, endPoint x: 391, endPoint y: 410, distance: 406.6
click at [391, 410] on div "Title 2025 IPS Core Training Online - Intentional Peer Support What is the titl…" at bounding box center [665, 433] width 957 height 62
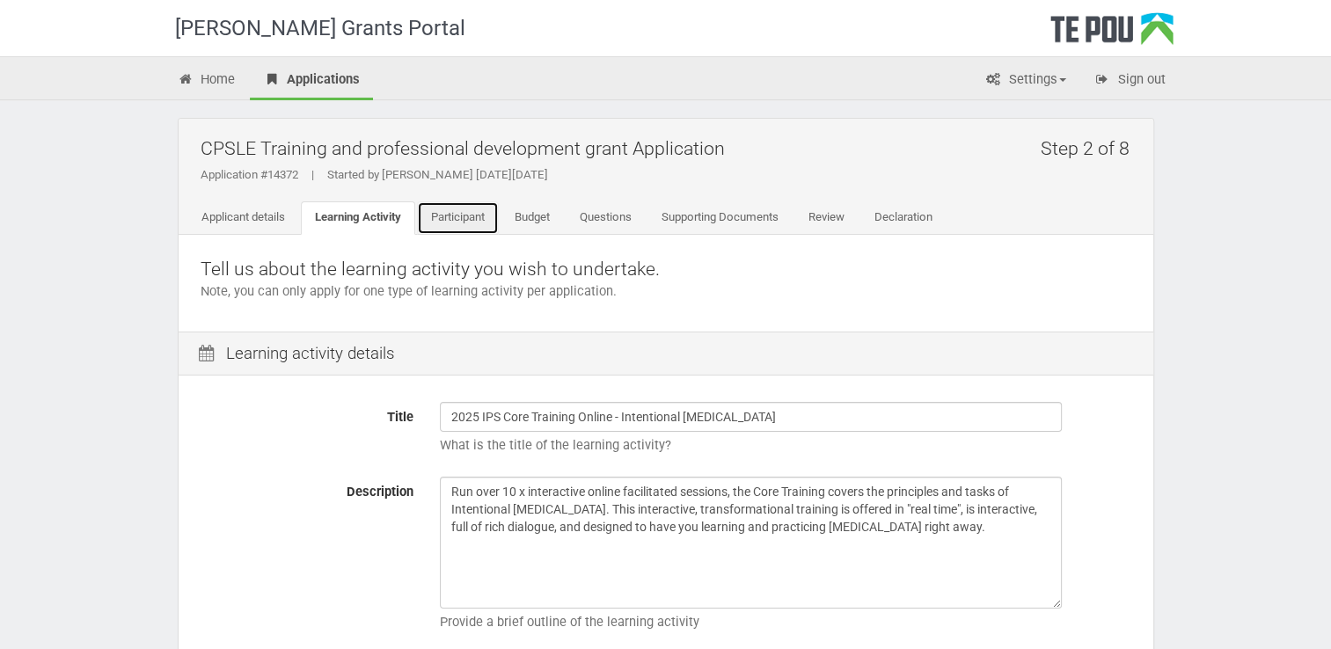
drag, startPoint x: 453, startPoint y: 204, endPoint x: 465, endPoint y: 207, distance: 11.7
click at [453, 204] on link "Participant" at bounding box center [458, 218] width 82 height 33
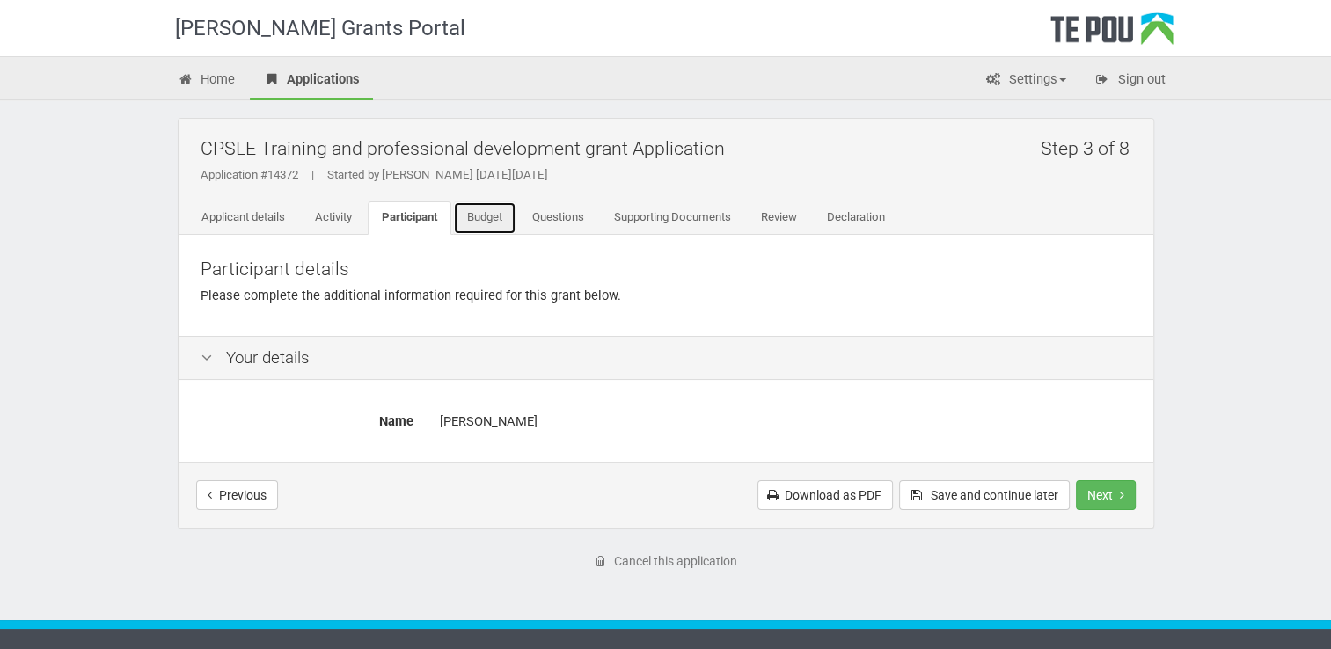
click at [502, 210] on link "Budget" at bounding box center [484, 218] width 63 height 33
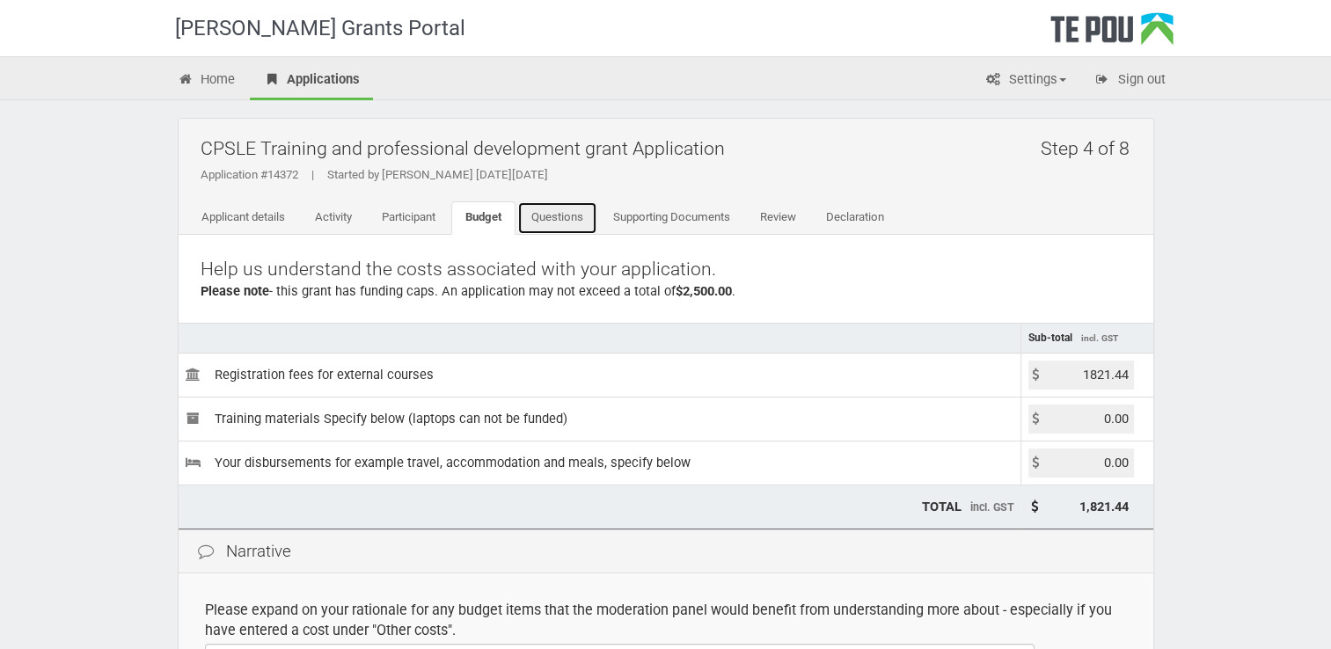
click at [564, 215] on link "Questions" at bounding box center [557, 218] width 80 height 33
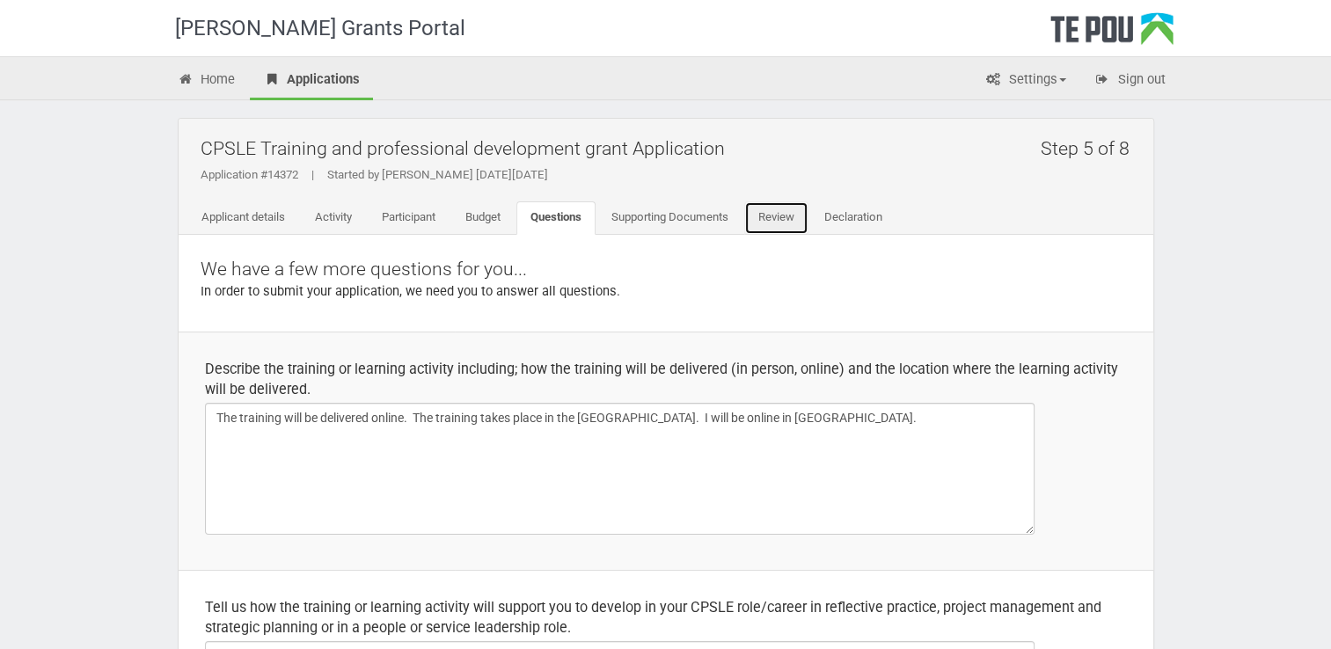
click at [781, 214] on link "Review" at bounding box center [777, 218] width 64 height 33
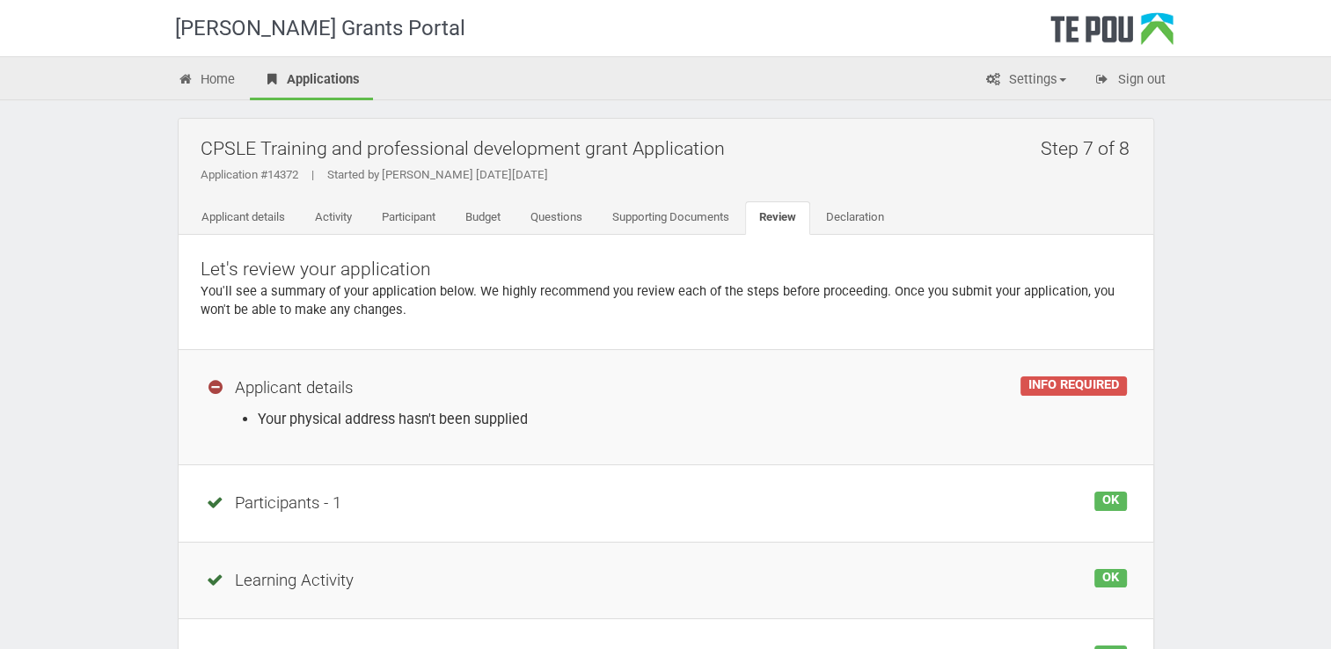
click at [1068, 377] on div "INFO REQUIRED" at bounding box center [1074, 386] width 106 height 19
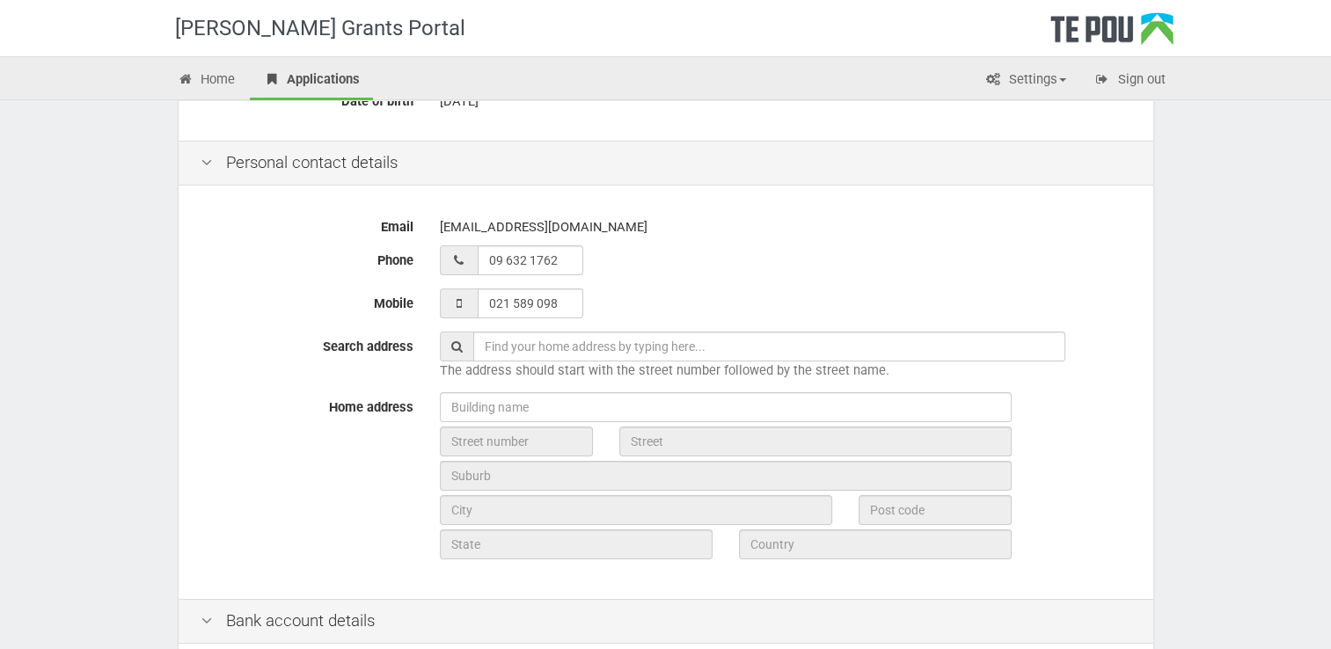
scroll to position [352, 0]
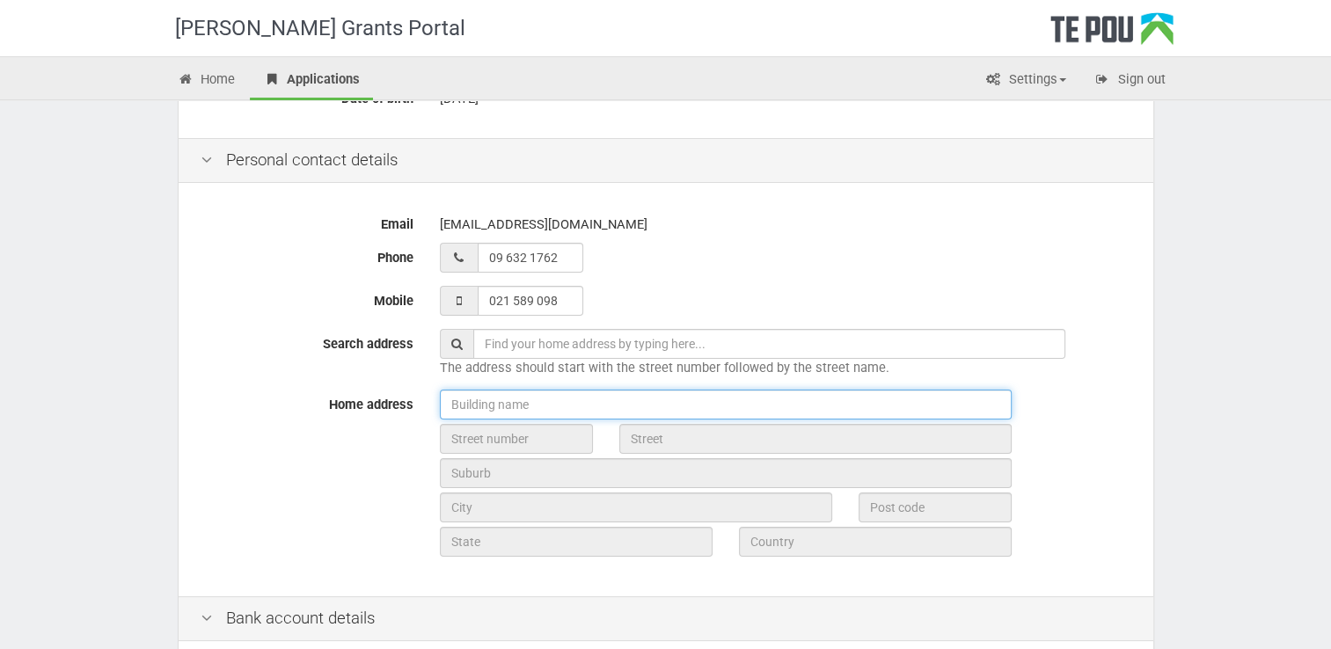
click at [537, 400] on input "text" at bounding box center [726, 405] width 572 height 30
type input "5"
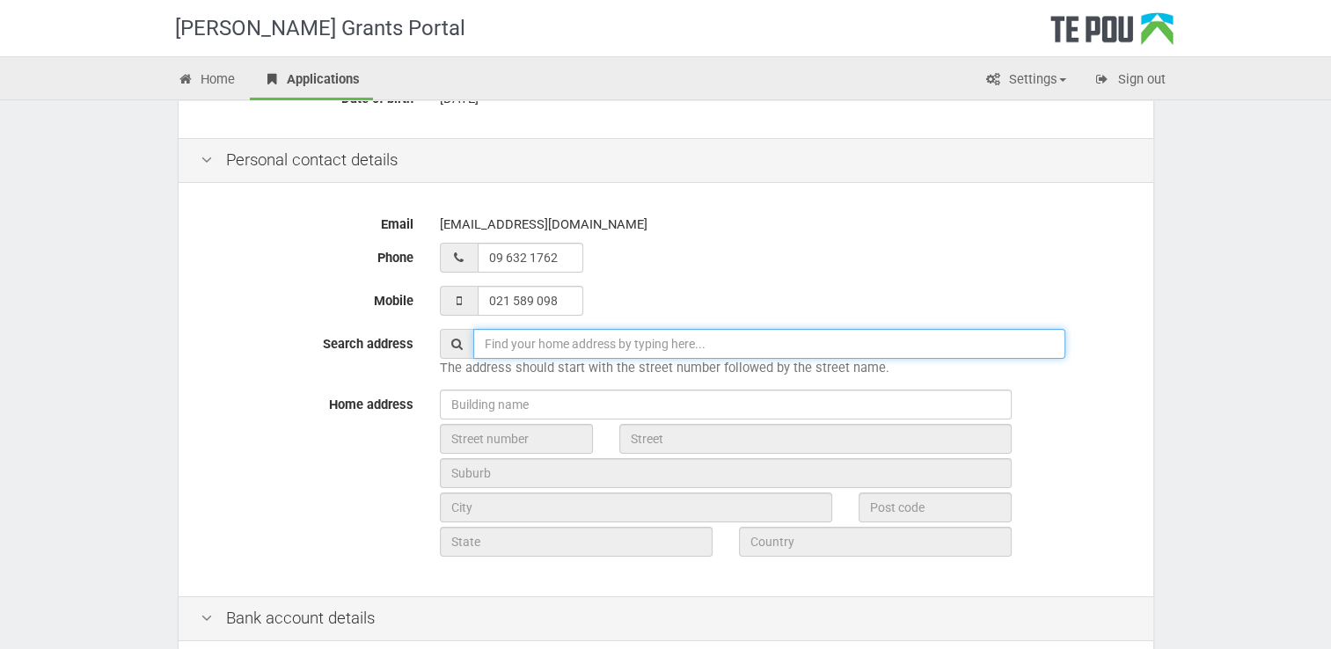
drag, startPoint x: 529, startPoint y: 354, endPoint x: 539, endPoint y: 341, distance: 16.4
click at [531, 350] on input "text" at bounding box center [769, 344] width 592 height 30
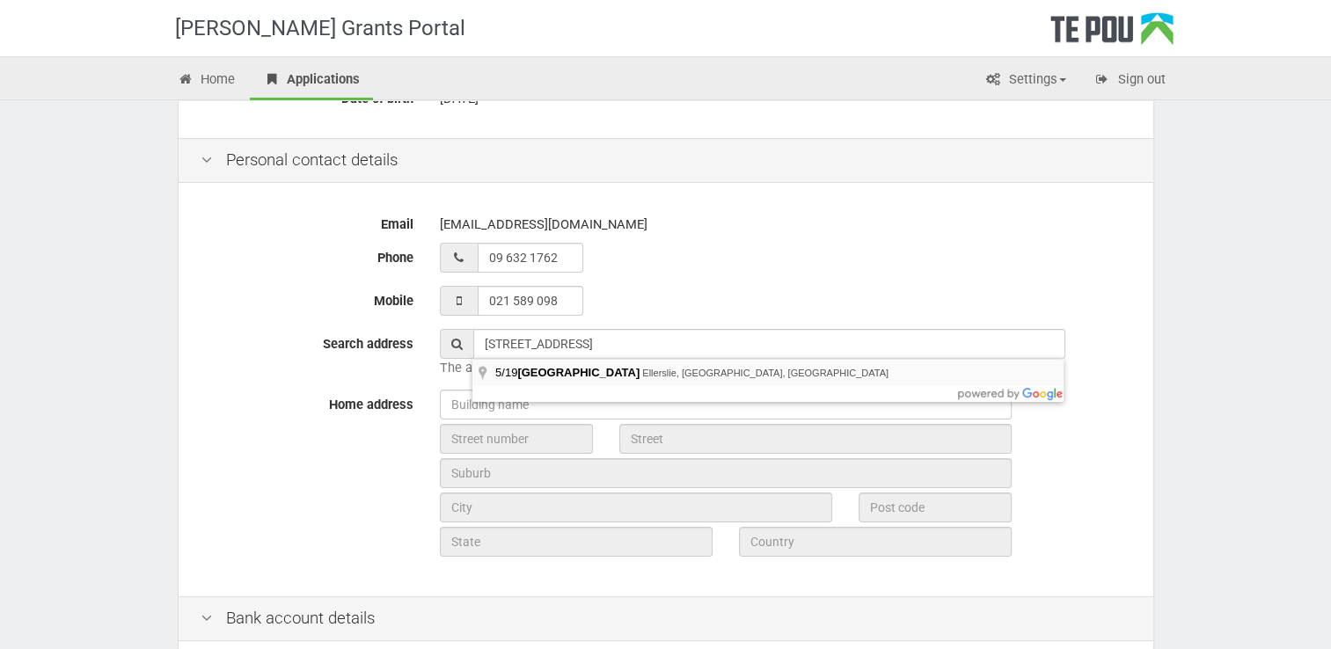
type input "5/19 Peek Street, Ellerslie, Auckland, New Zealand"
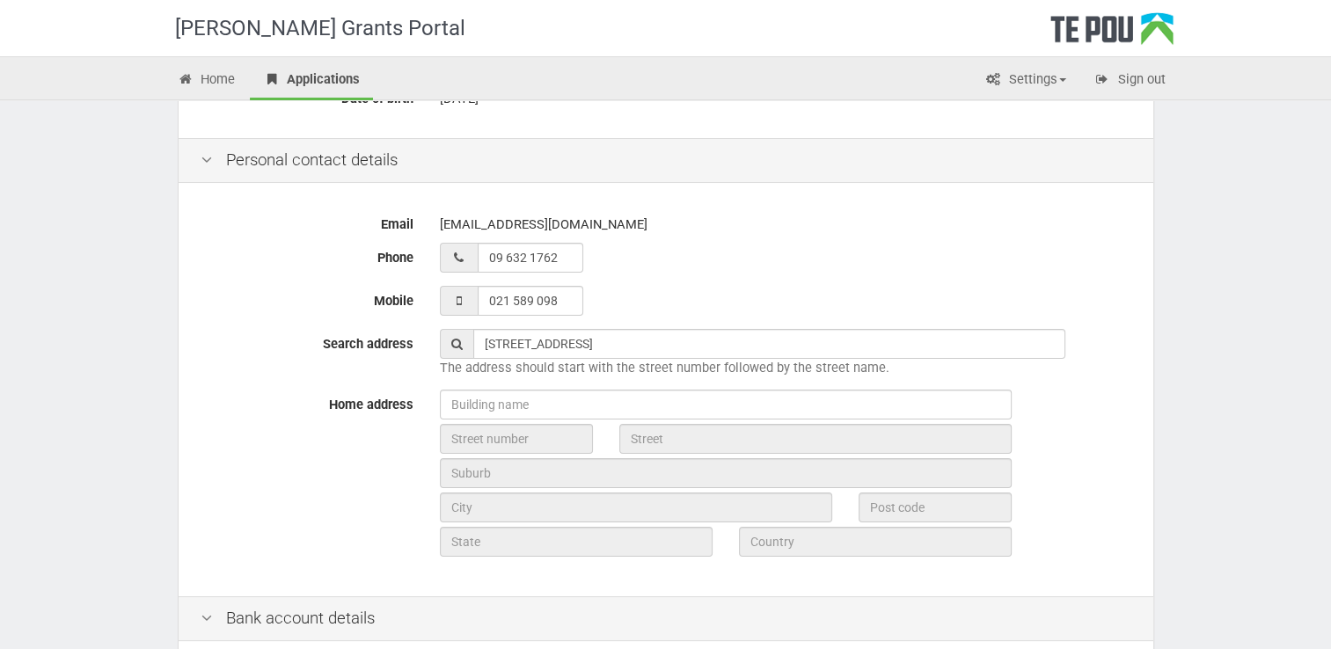
type input "19"
type input "Peek Street"
type input "Auckland"
type input "1051"
type input "Auckland"
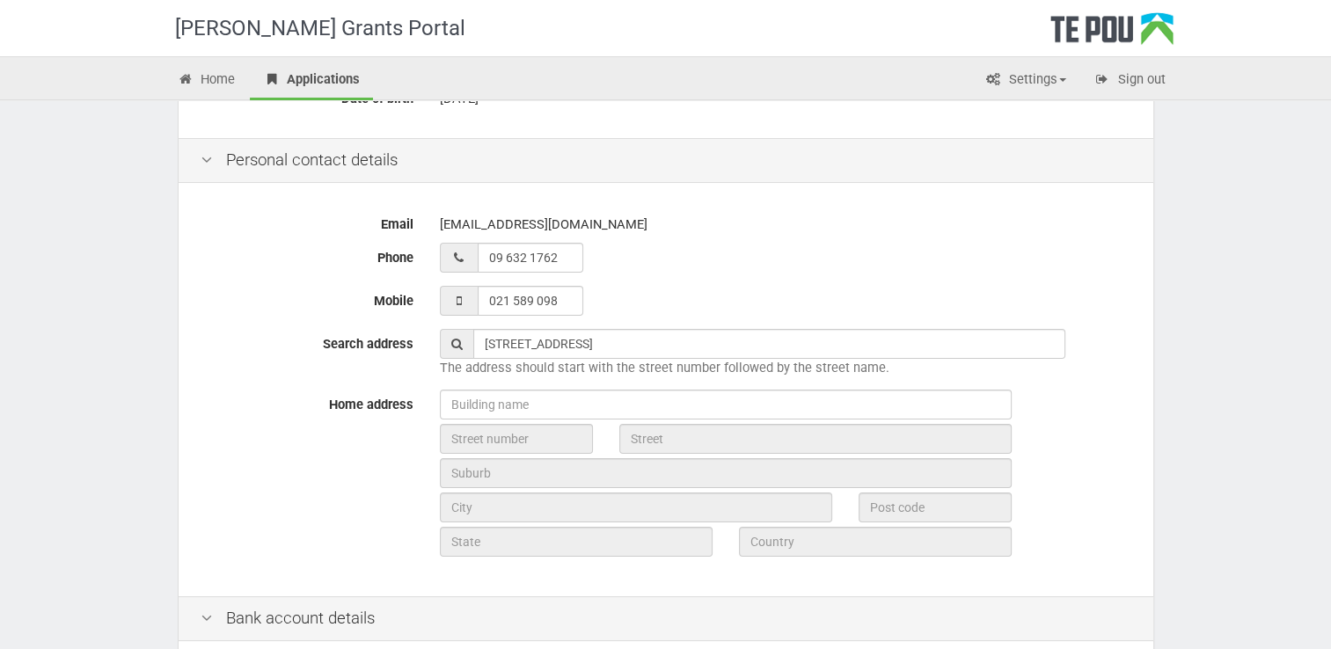
type input "New Zealand"
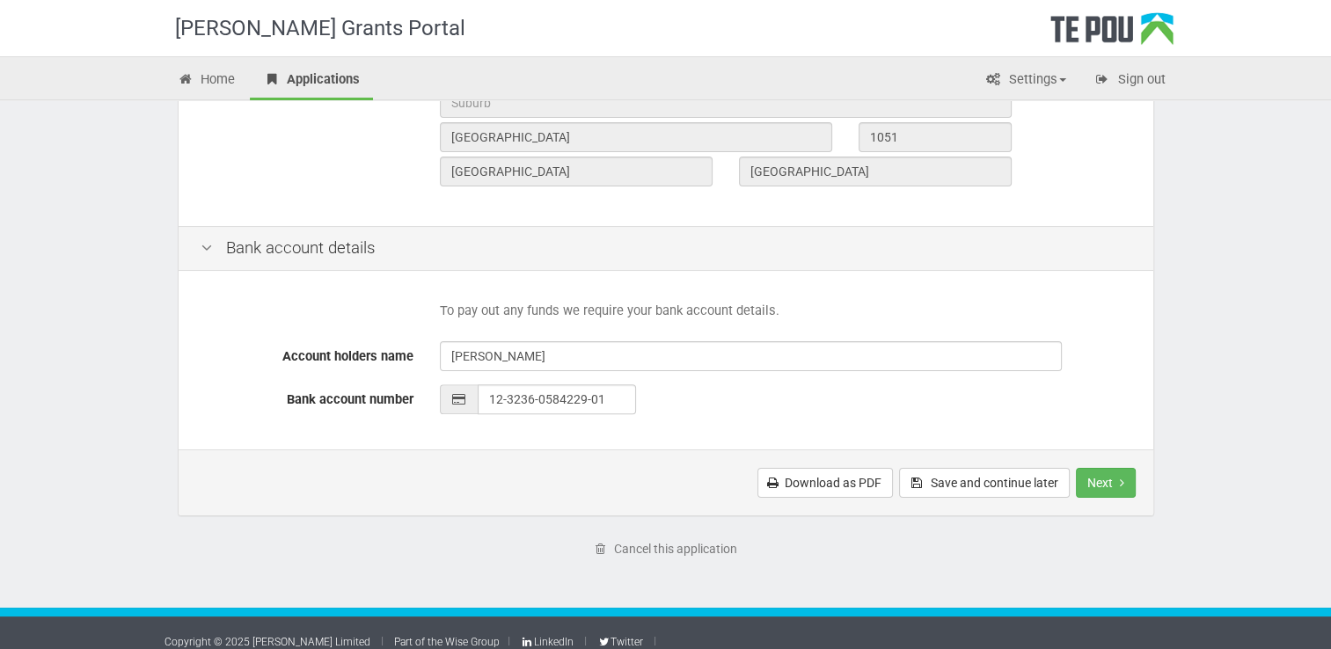
scroll to position [737, 0]
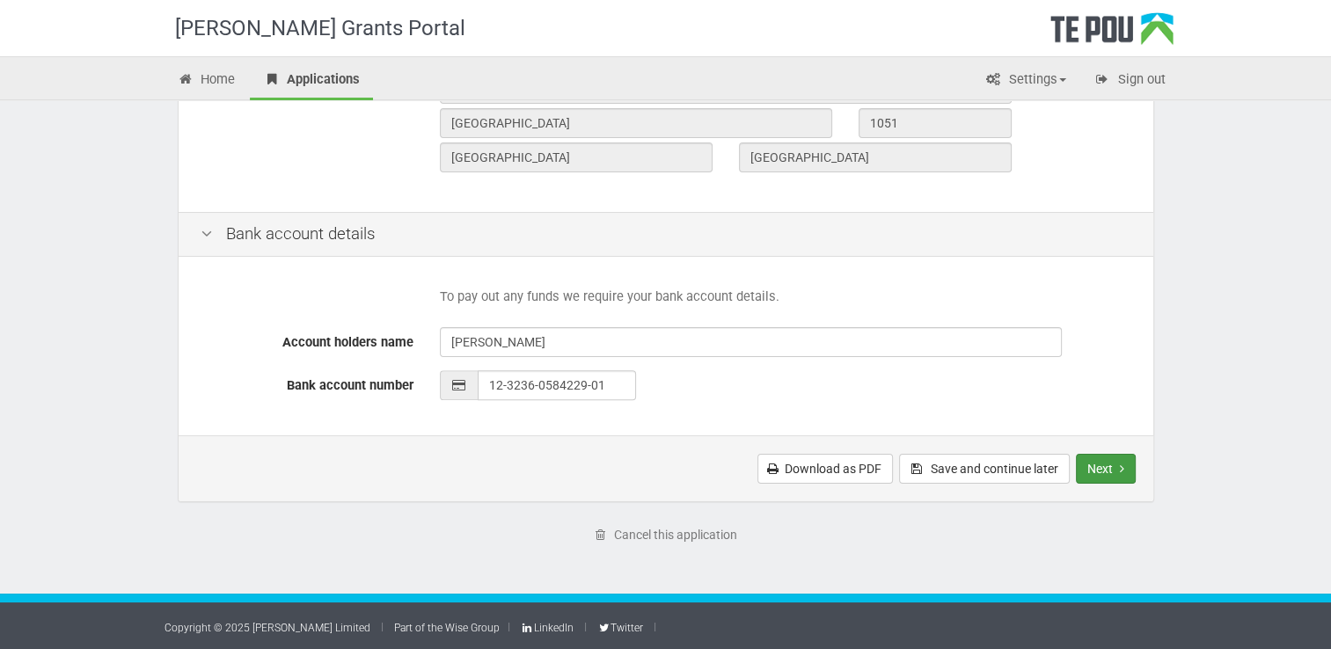
click at [1102, 461] on button "Next" at bounding box center [1106, 469] width 60 height 30
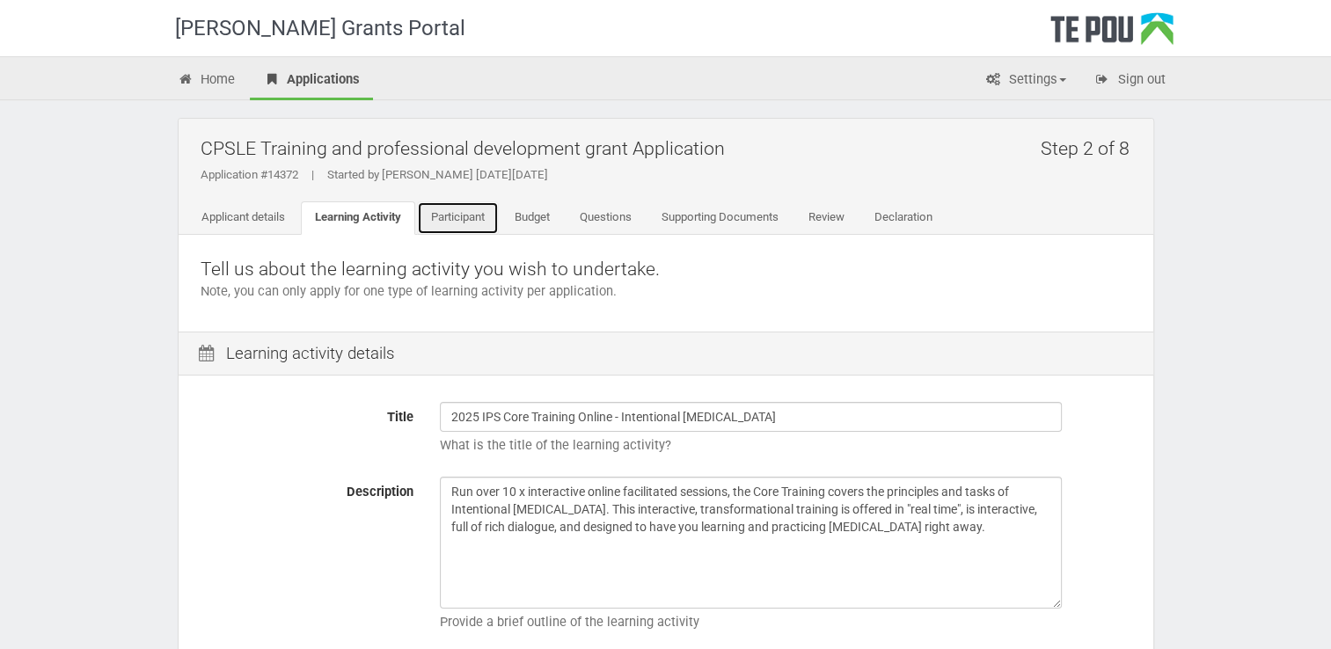
click at [473, 214] on link "Participant" at bounding box center [458, 218] width 82 height 33
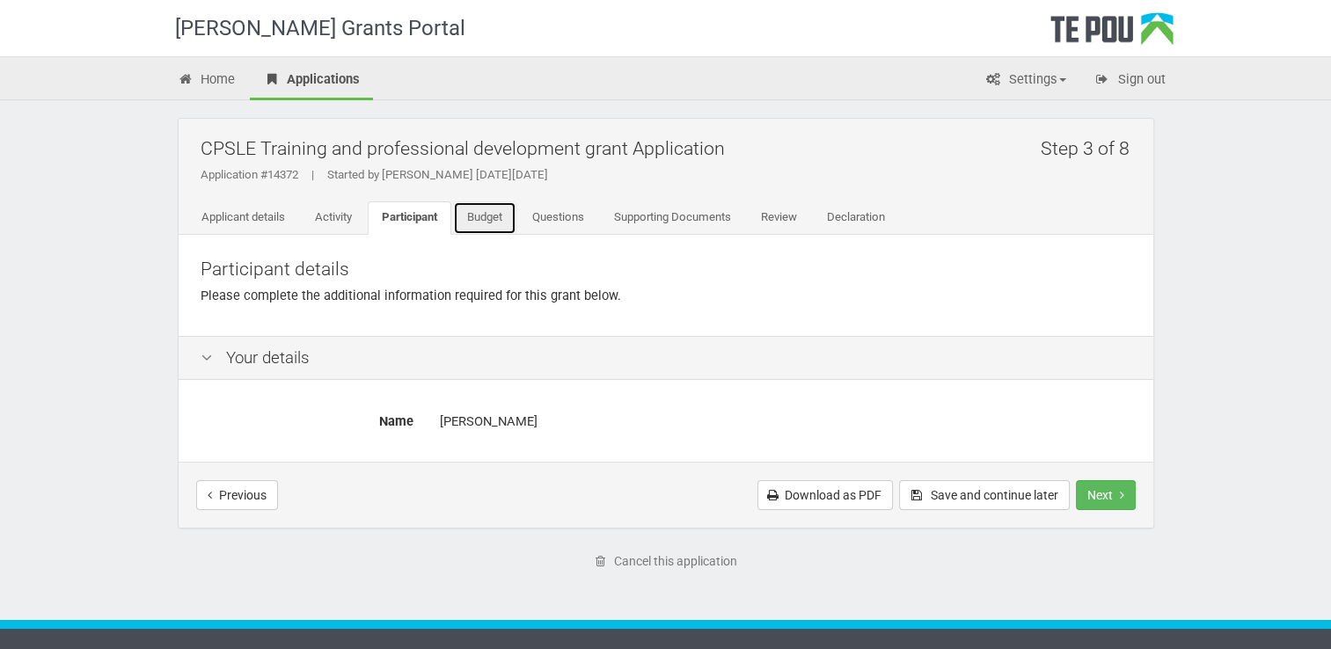
click at [474, 211] on link "Budget" at bounding box center [484, 218] width 63 height 33
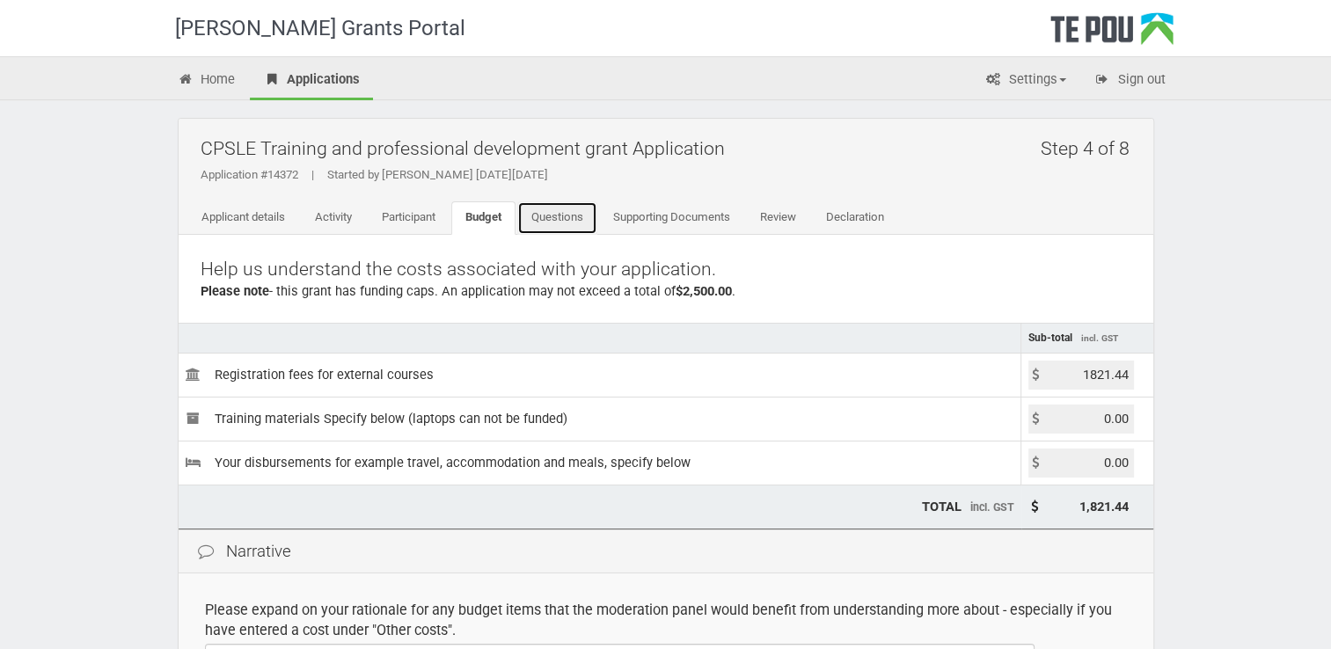
click at [549, 209] on link "Questions" at bounding box center [557, 218] width 80 height 33
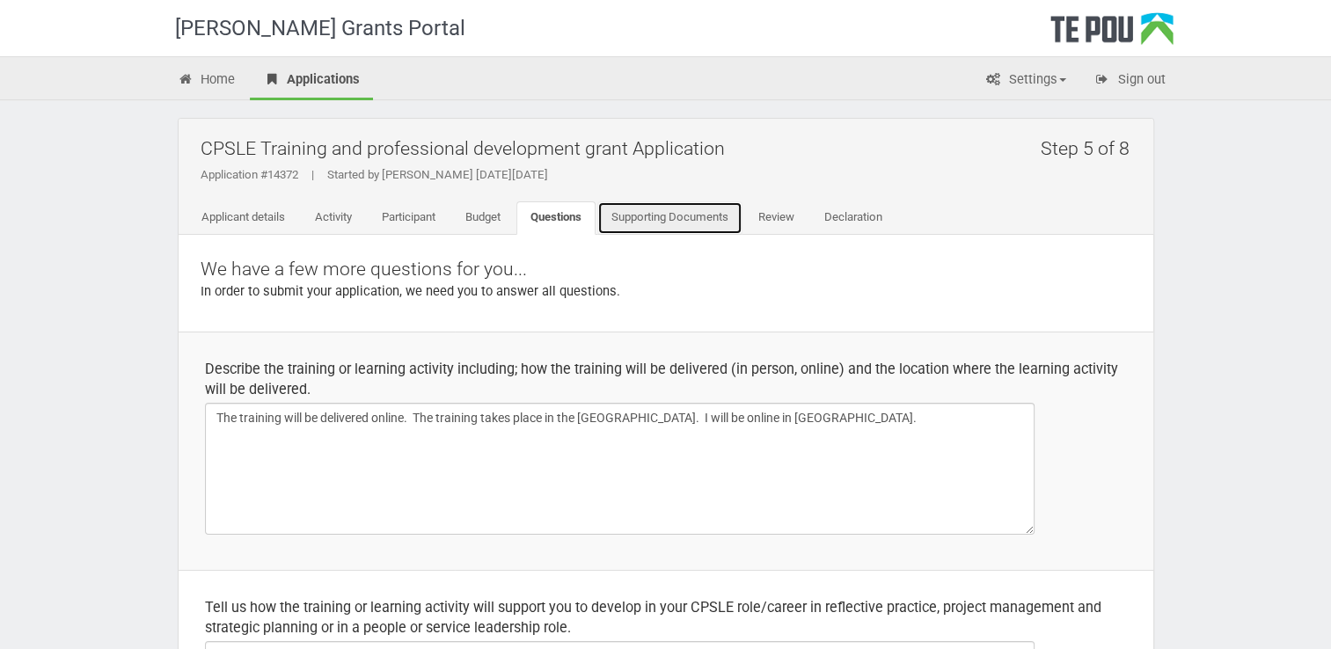
click at [664, 209] on link "Supporting Documents" at bounding box center [670, 218] width 145 height 33
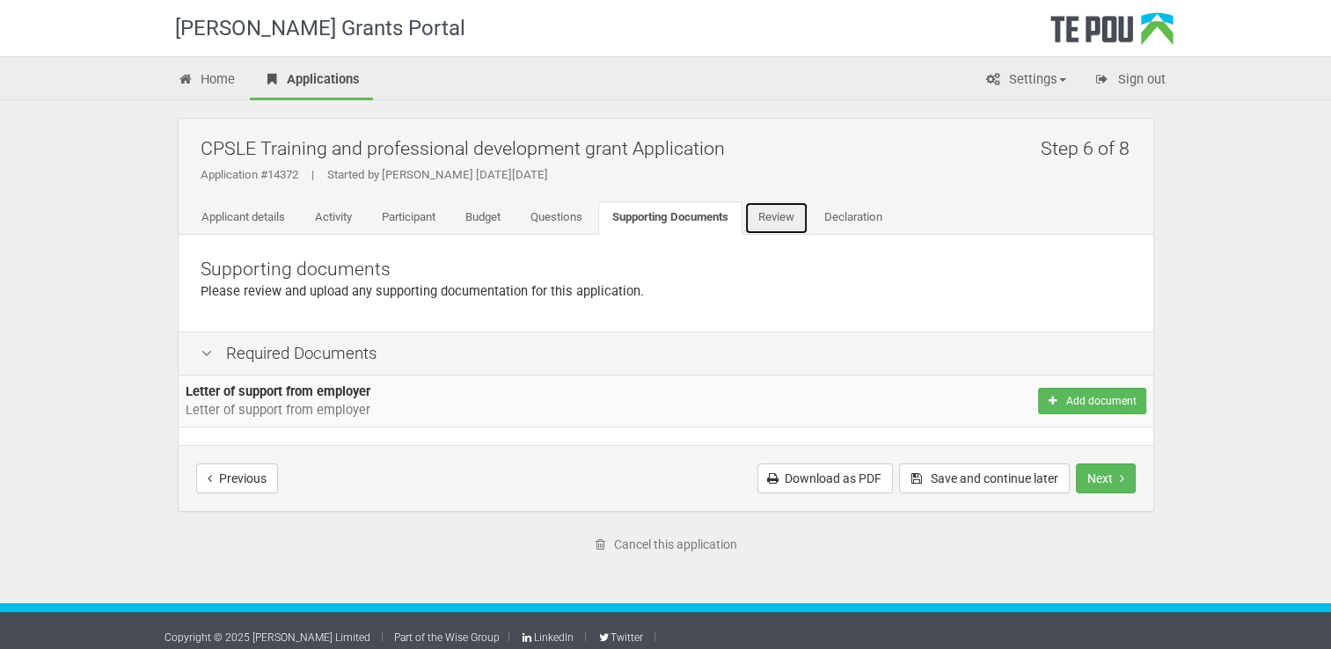
click at [804, 216] on link "Review" at bounding box center [777, 218] width 64 height 33
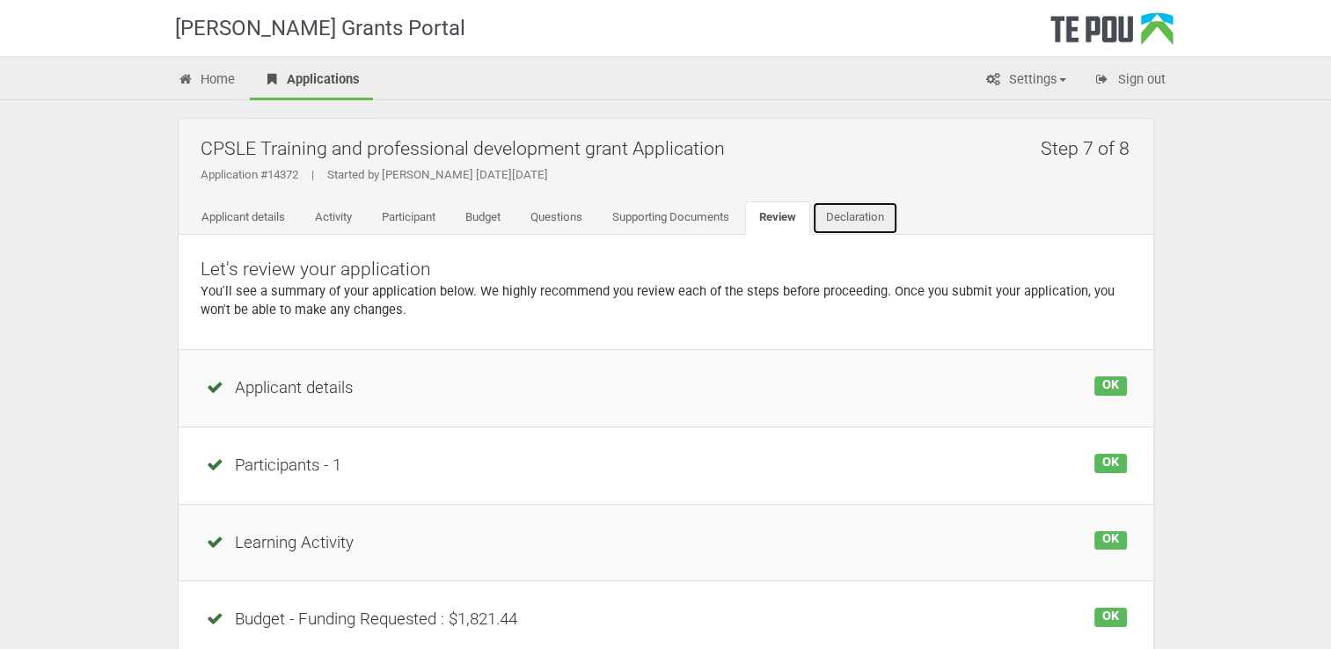
click at [850, 220] on link "Declaration" at bounding box center [855, 218] width 86 height 33
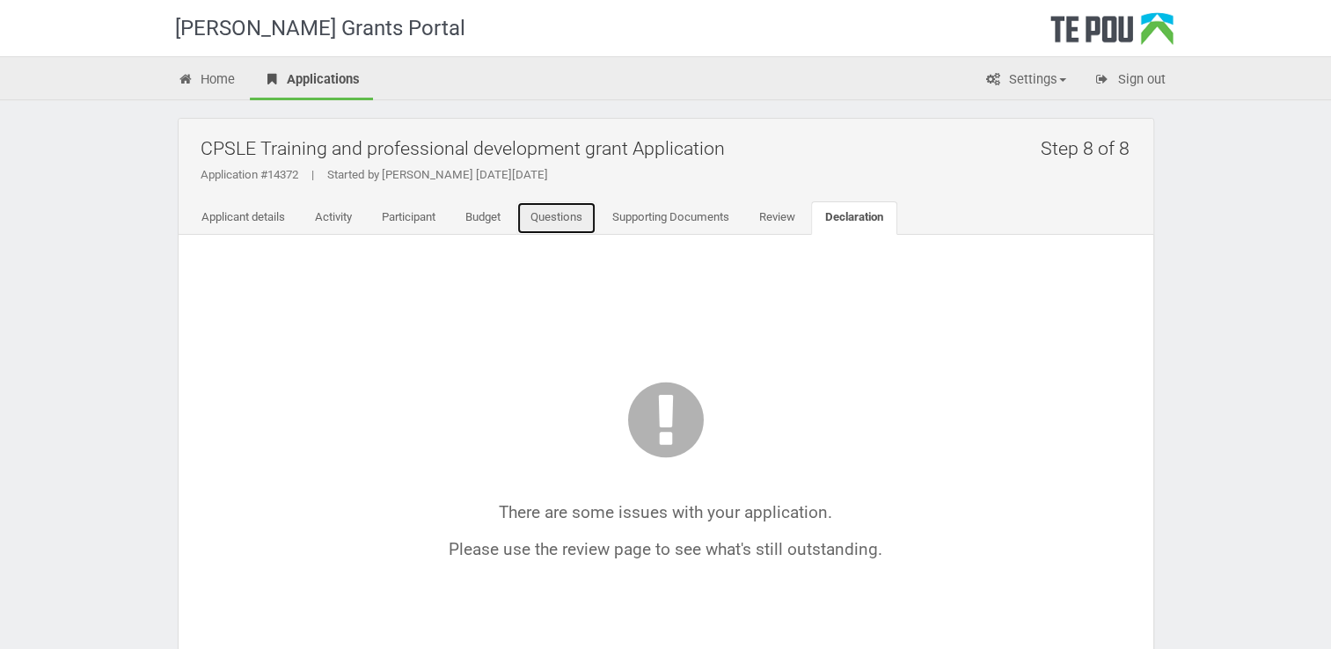
click at [569, 212] on link "Questions" at bounding box center [557, 218] width 80 height 33
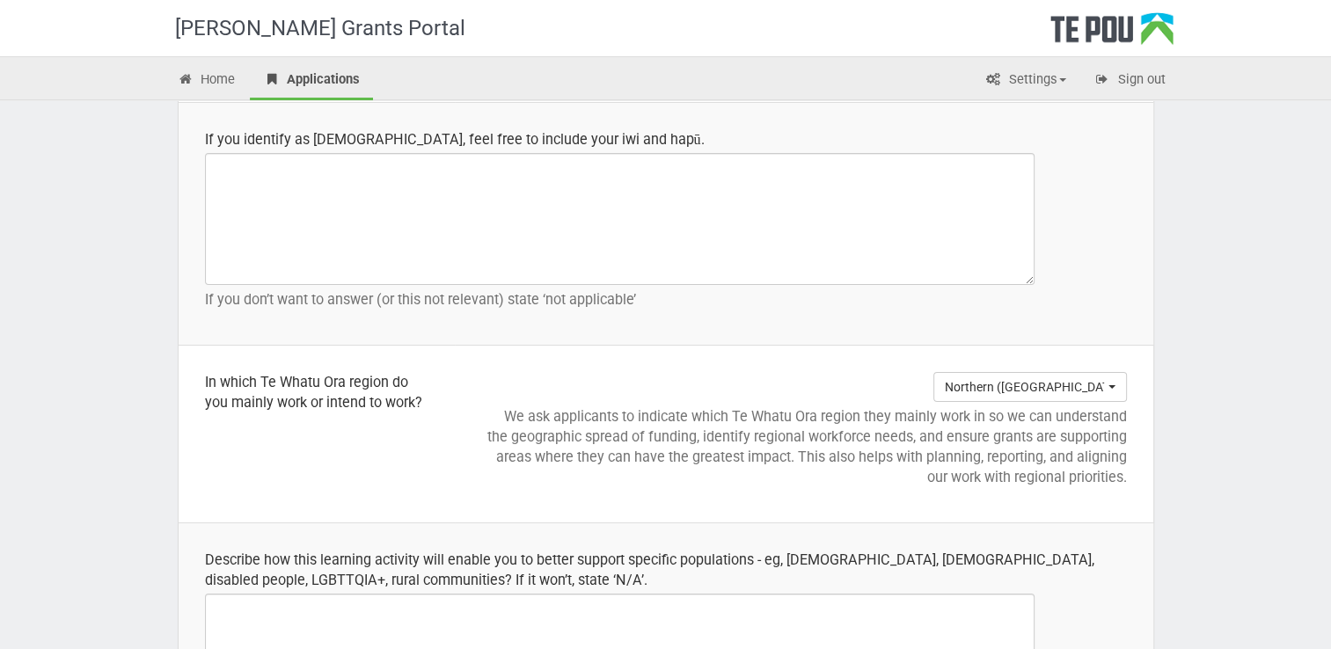
scroll to position [2112, 0]
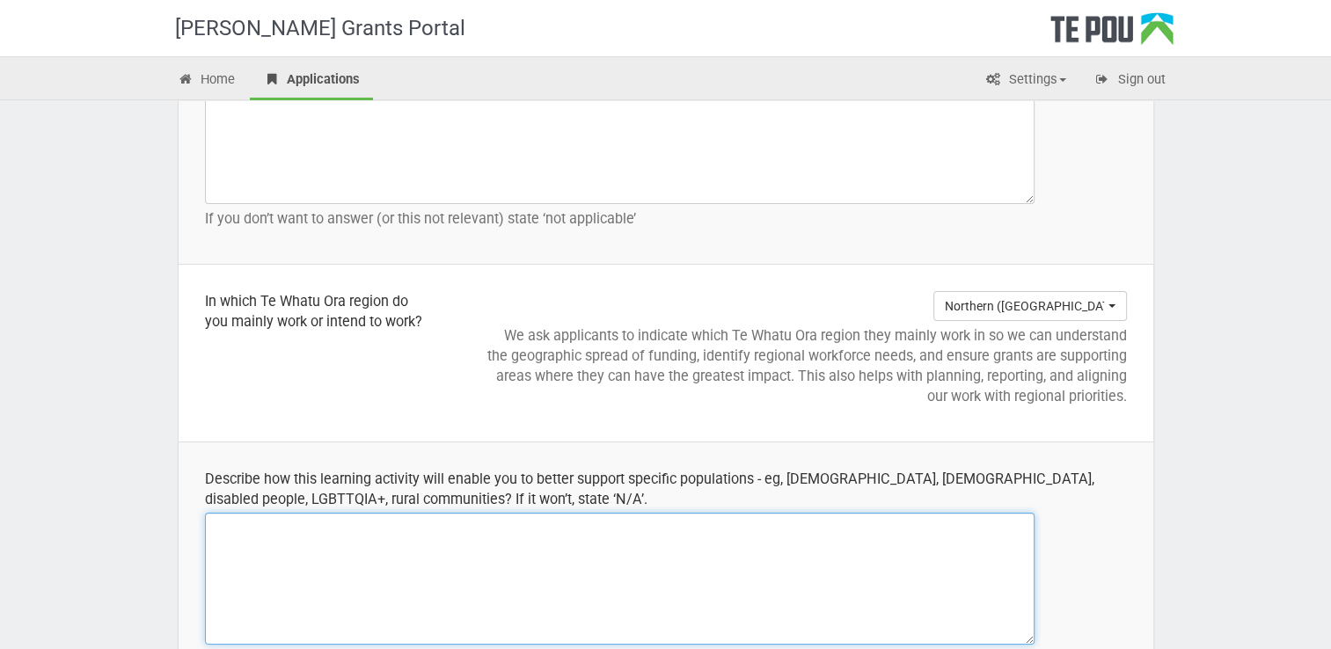
click at [381, 547] on textarea at bounding box center [620, 579] width 830 height 132
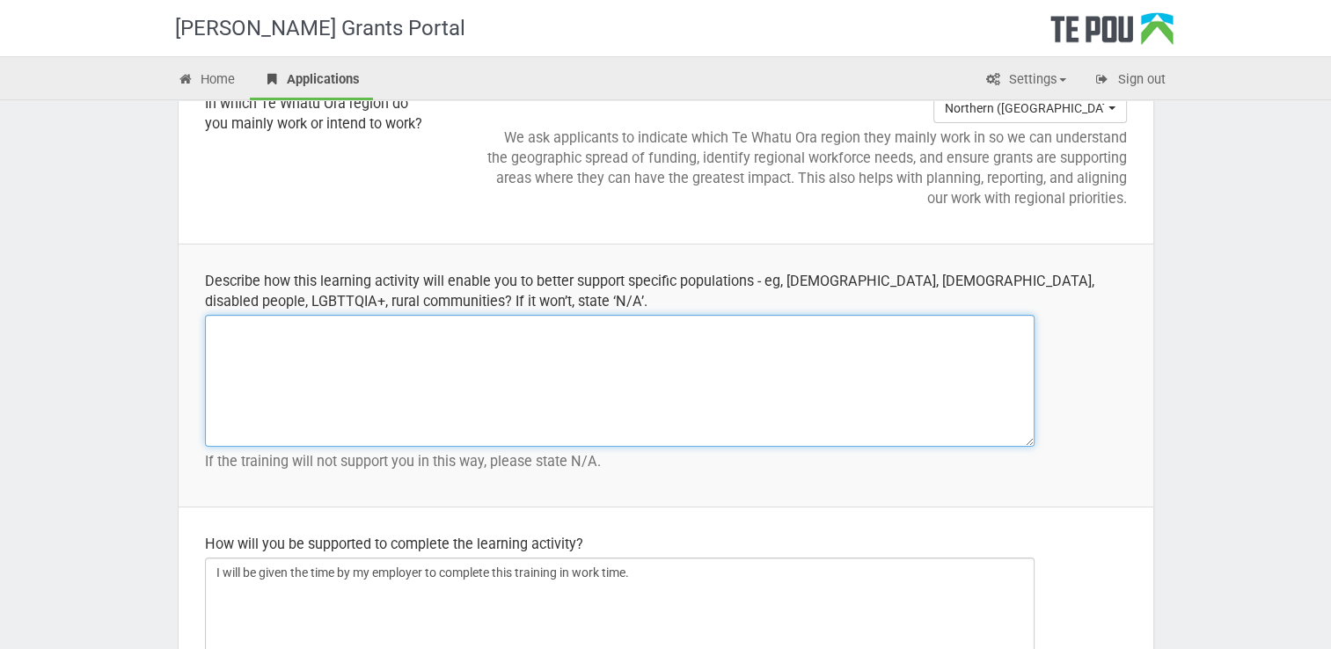
scroll to position [2376, 0]
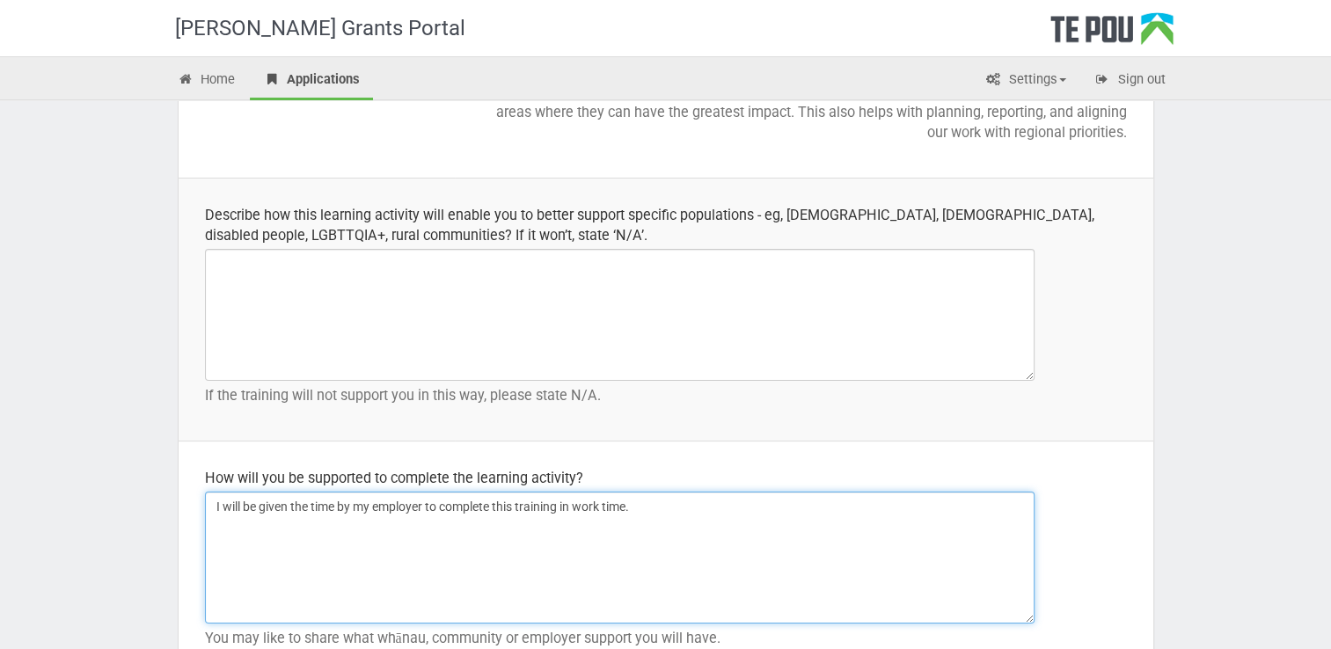
click at [697, 511] on textarea "I will be given the time by my employer to complete this training in work time." at bounding box center [620, 558] width 830 height 132
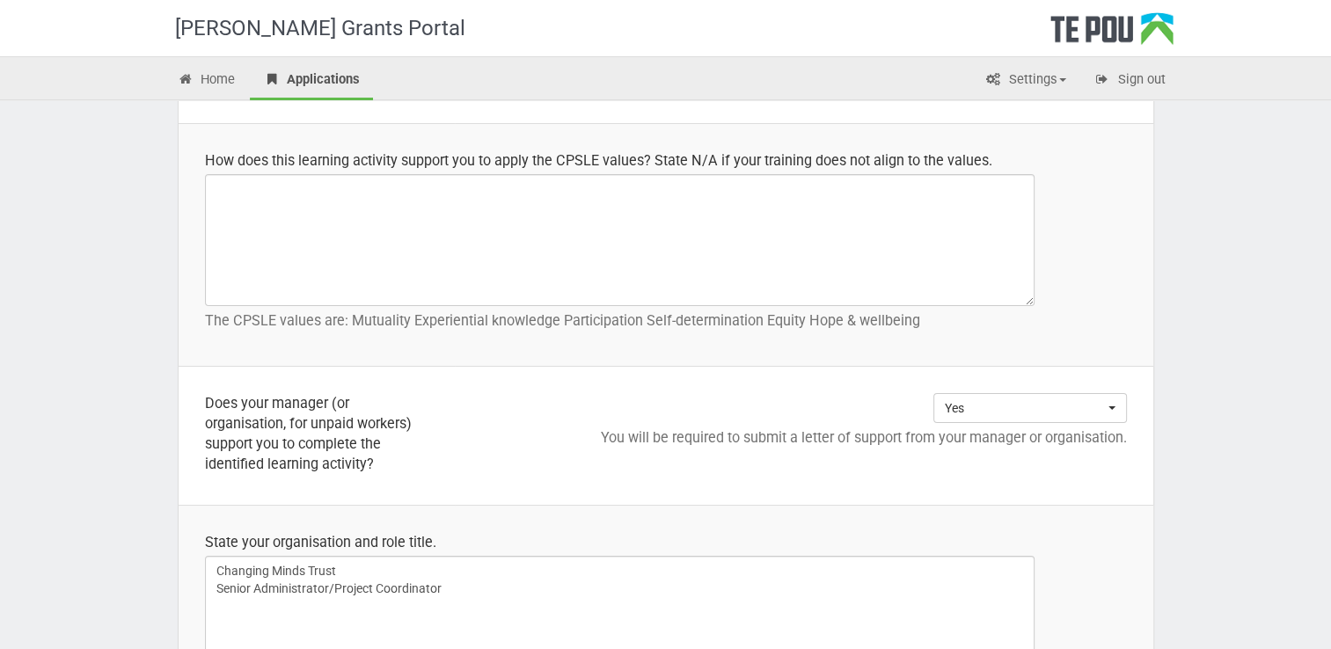
scroll to position [528, 0]
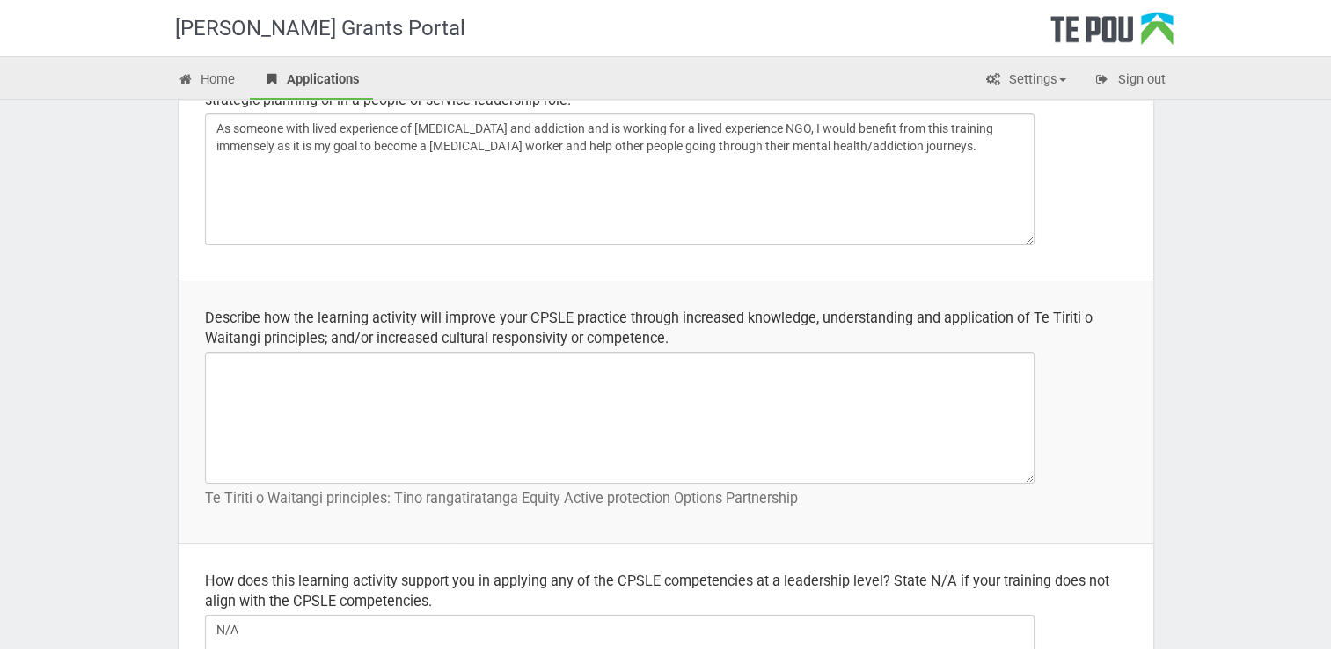
type textarea "I will be given the time by my employer to complete this training in work time."
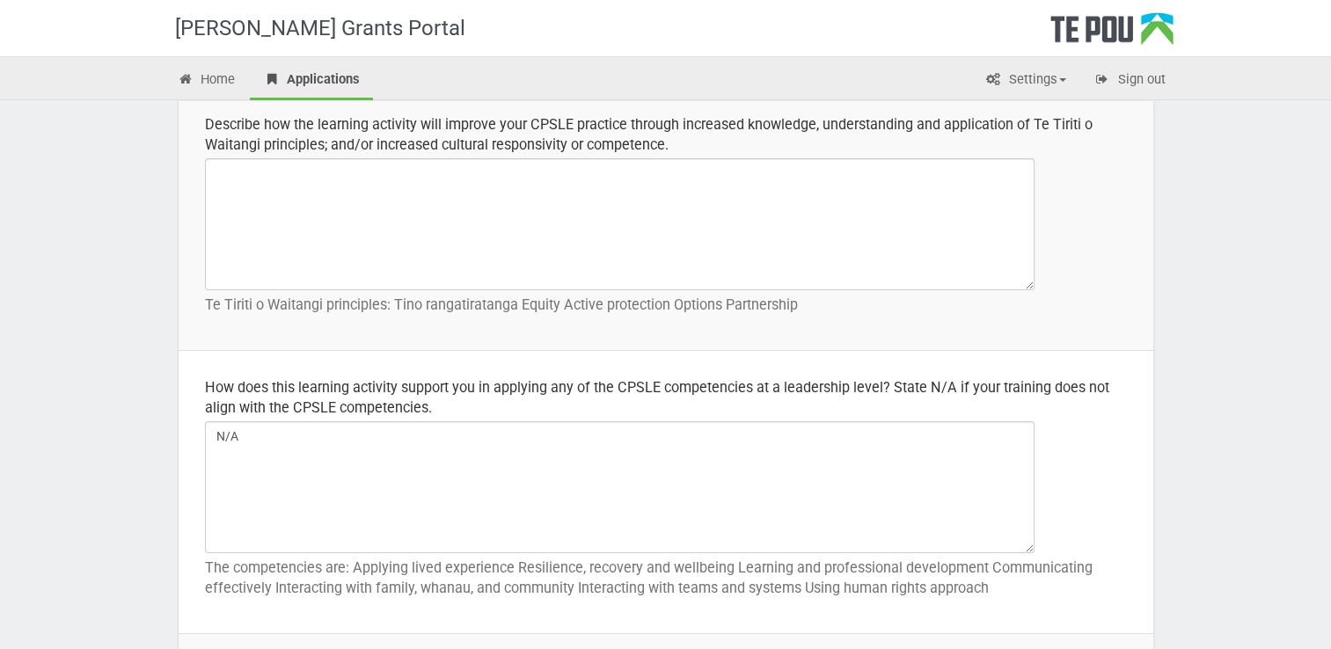
scroll to position [792, 0]
